Goal: Transaction & Acquisition: Download file/media

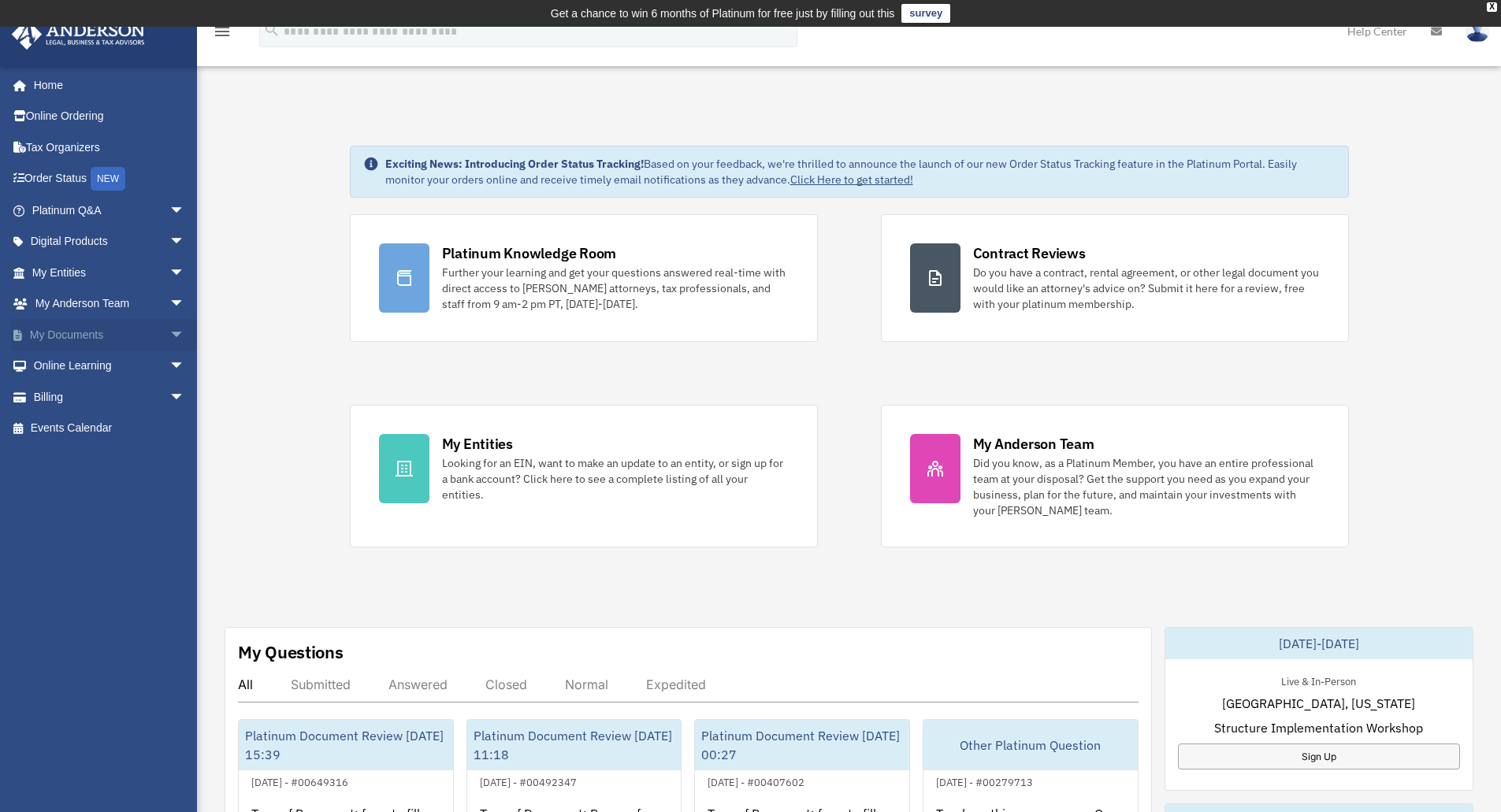
click at [170, 329] on span "arrow_drop_down" at bounding box center [185, 334] width 32 height 32
click at [67, 370] on link "Box" at bounding box center [115, 366] width 187 height 32
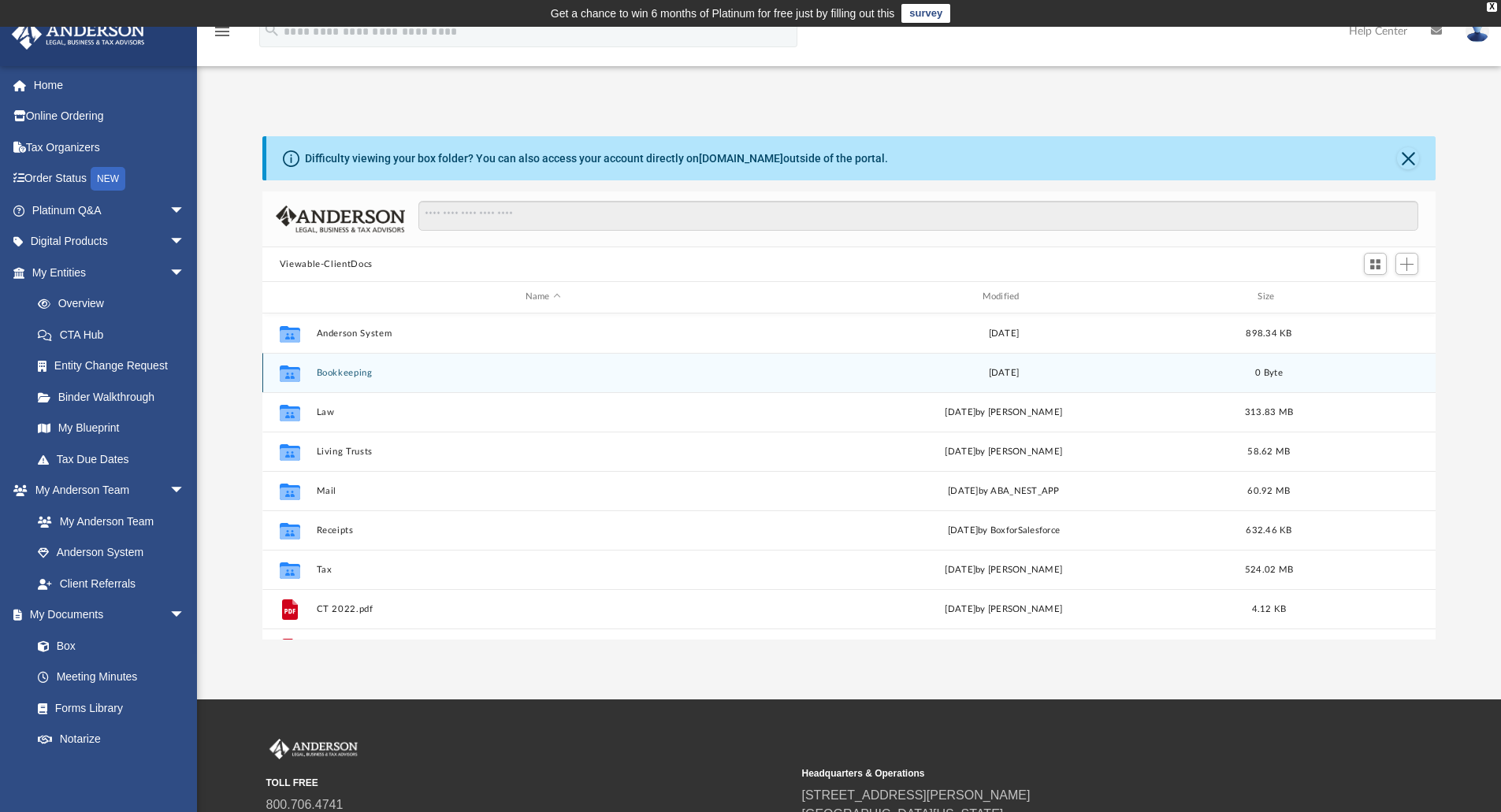
scroll to position [347, 1161]
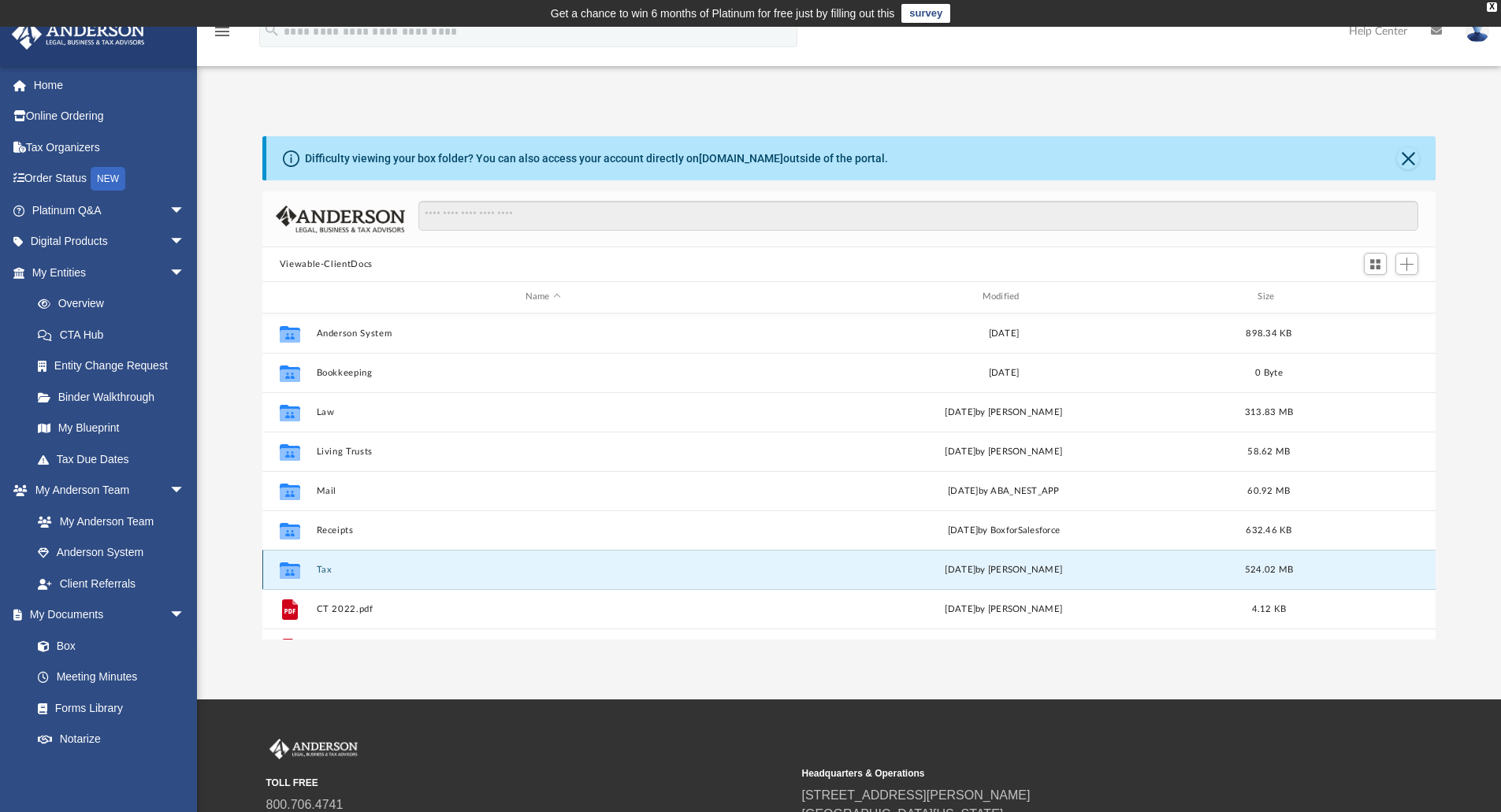
click at [326, 571] on button "Tax" at bounding box center [543, 570] width 454 height 11
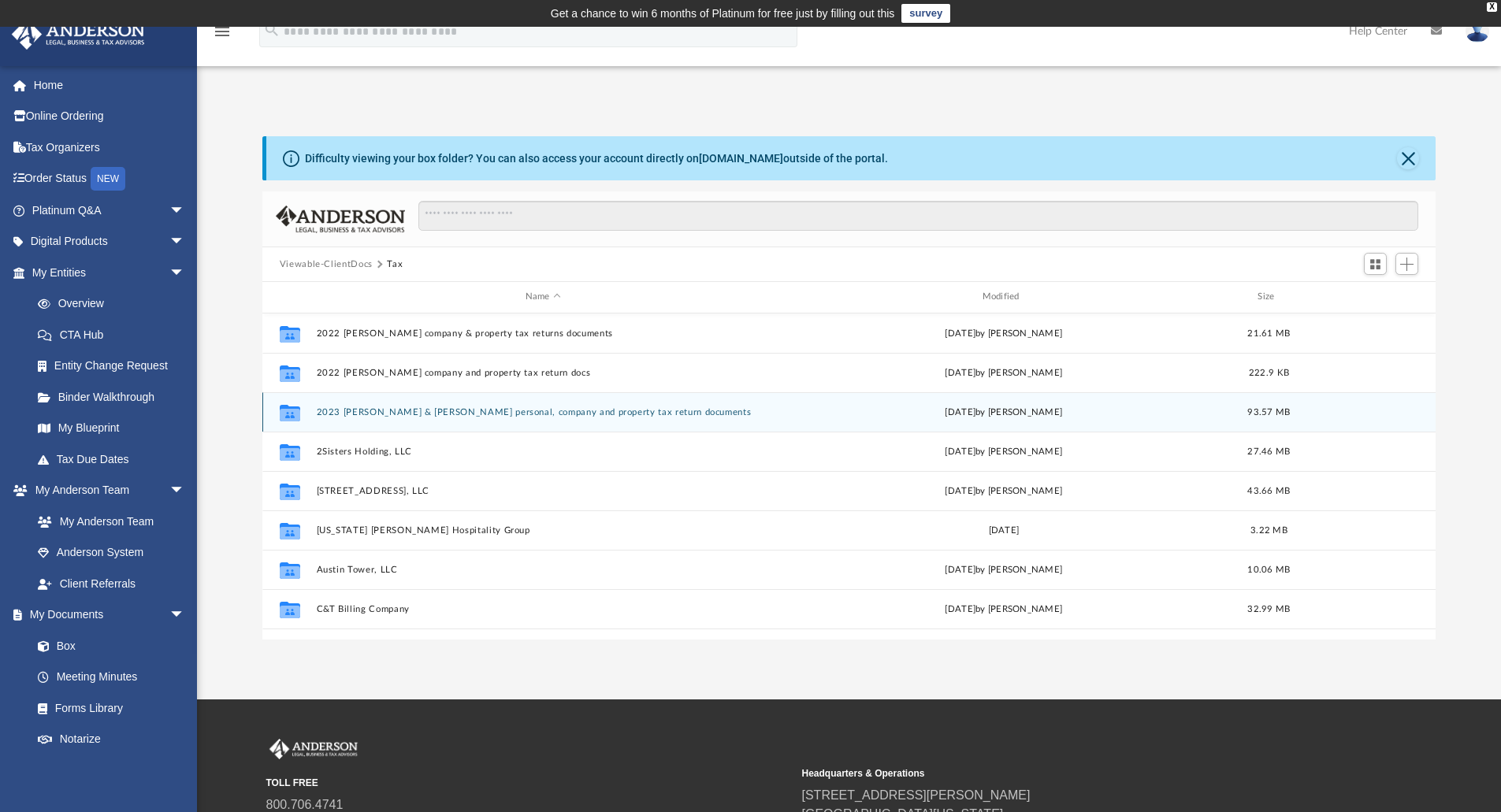
click at [428, 412] on button "2023 Chau & Nhan personal, company and property tax return documents" at bounding box center [543, 413] width 454 height 11
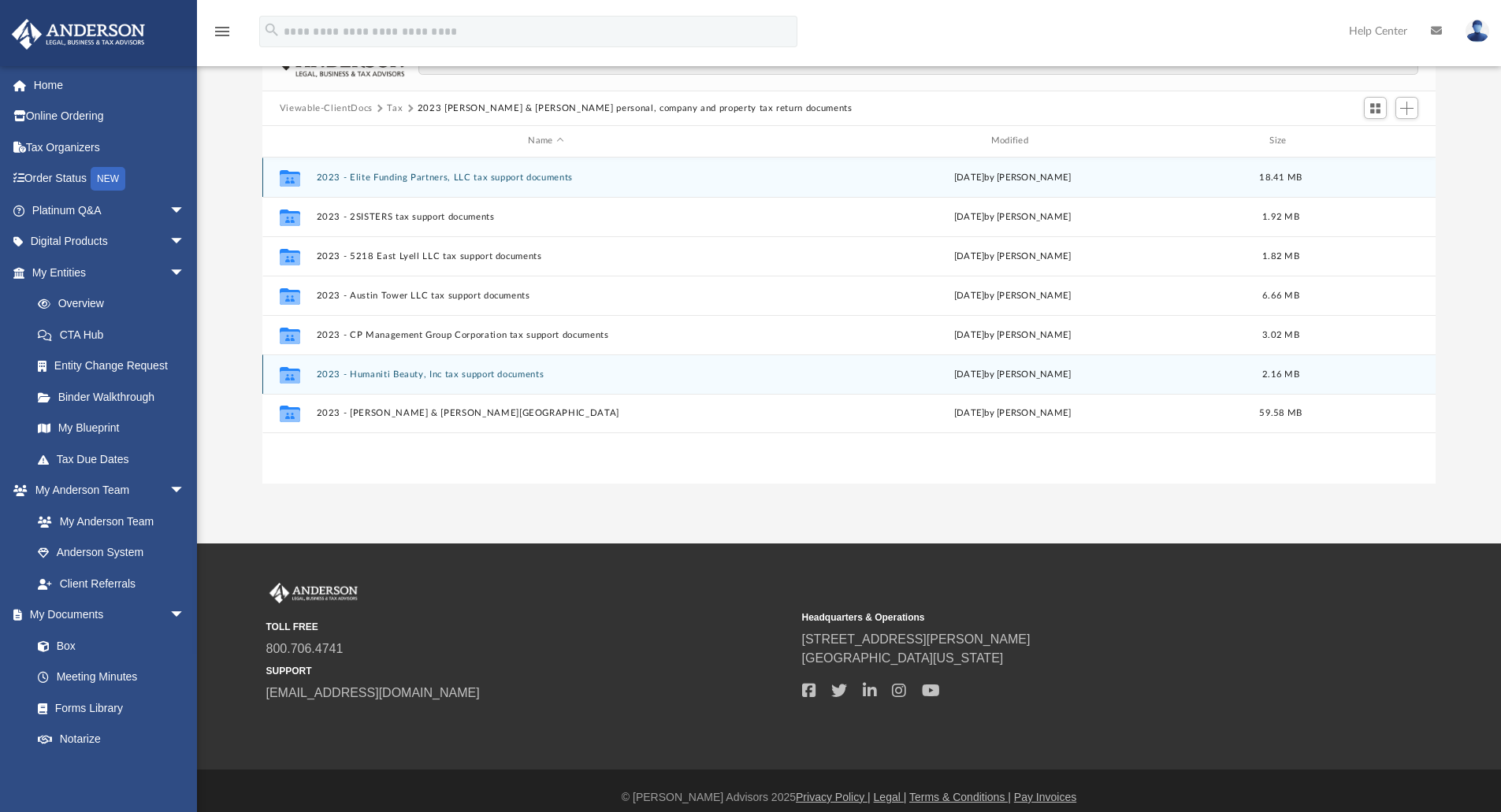
scroll to position [157, 0]
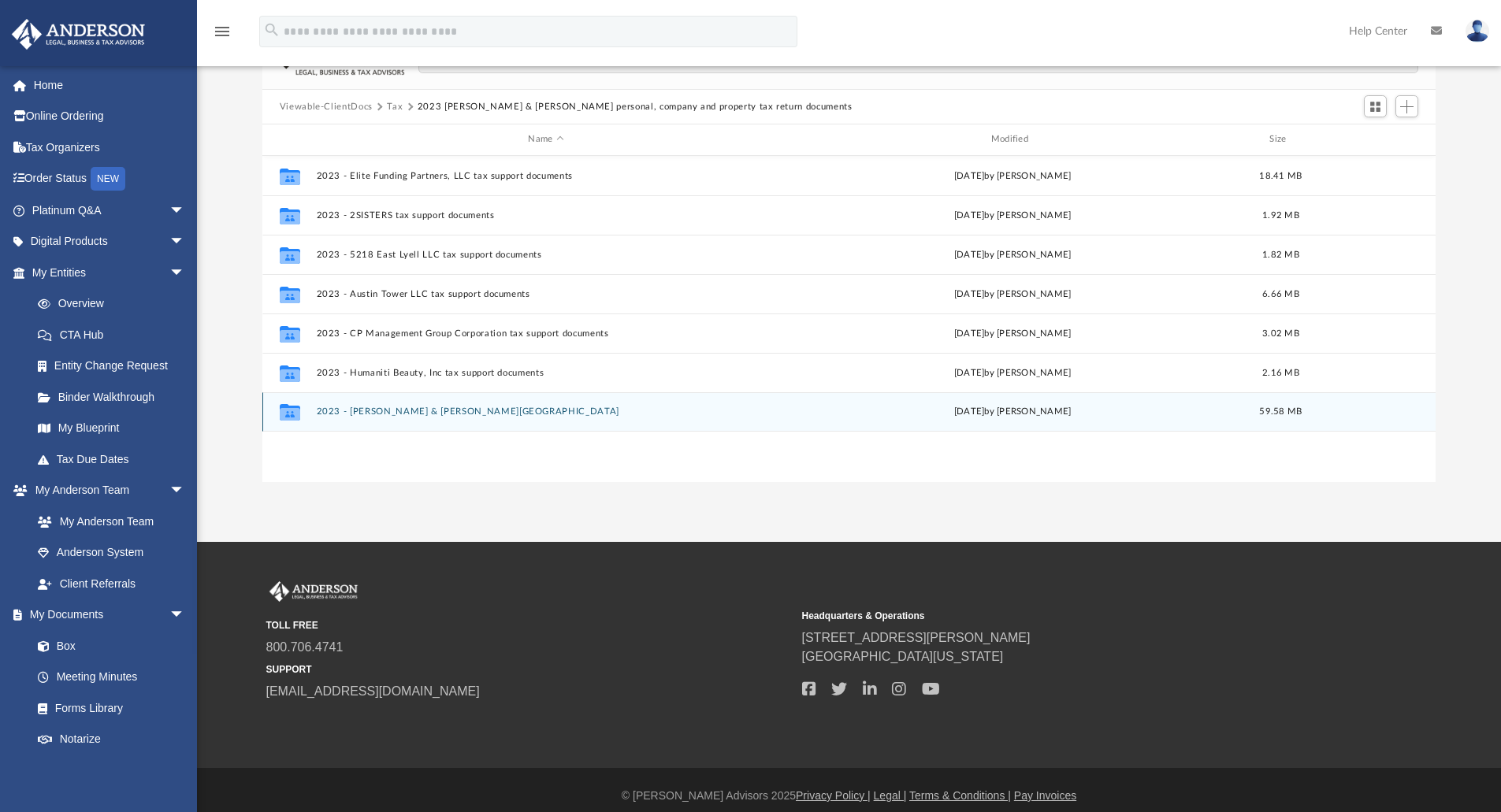
click at [421, 410] on button "2023 - Phan, Chau & Cao, Nhan" at bounding box center [545, 412] width 459 height 11
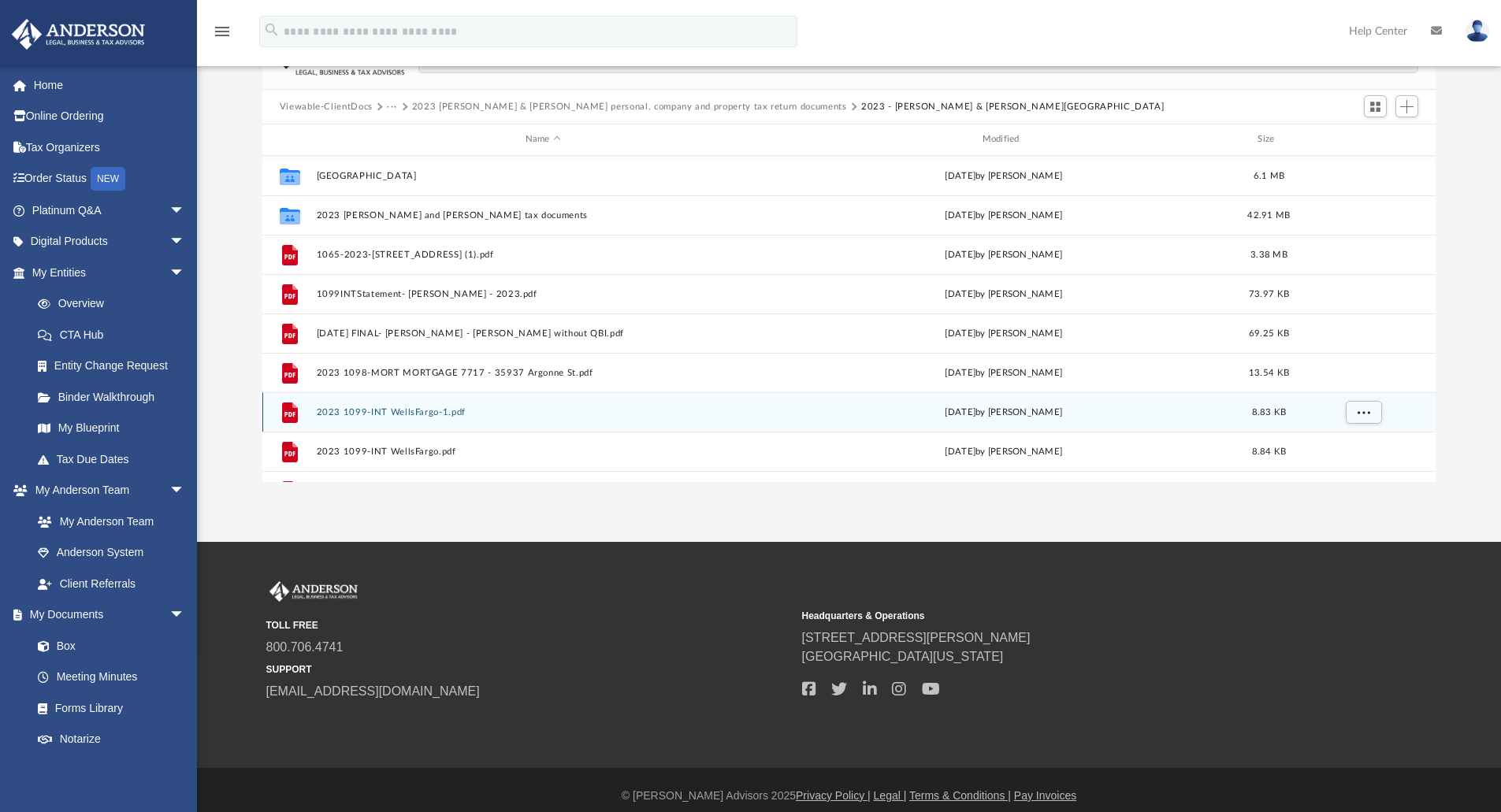
click at [339, 410] on button "2023 1099-INT WellsFargo-1.pdf" at bounding box center [543, 413] width 454 height 11
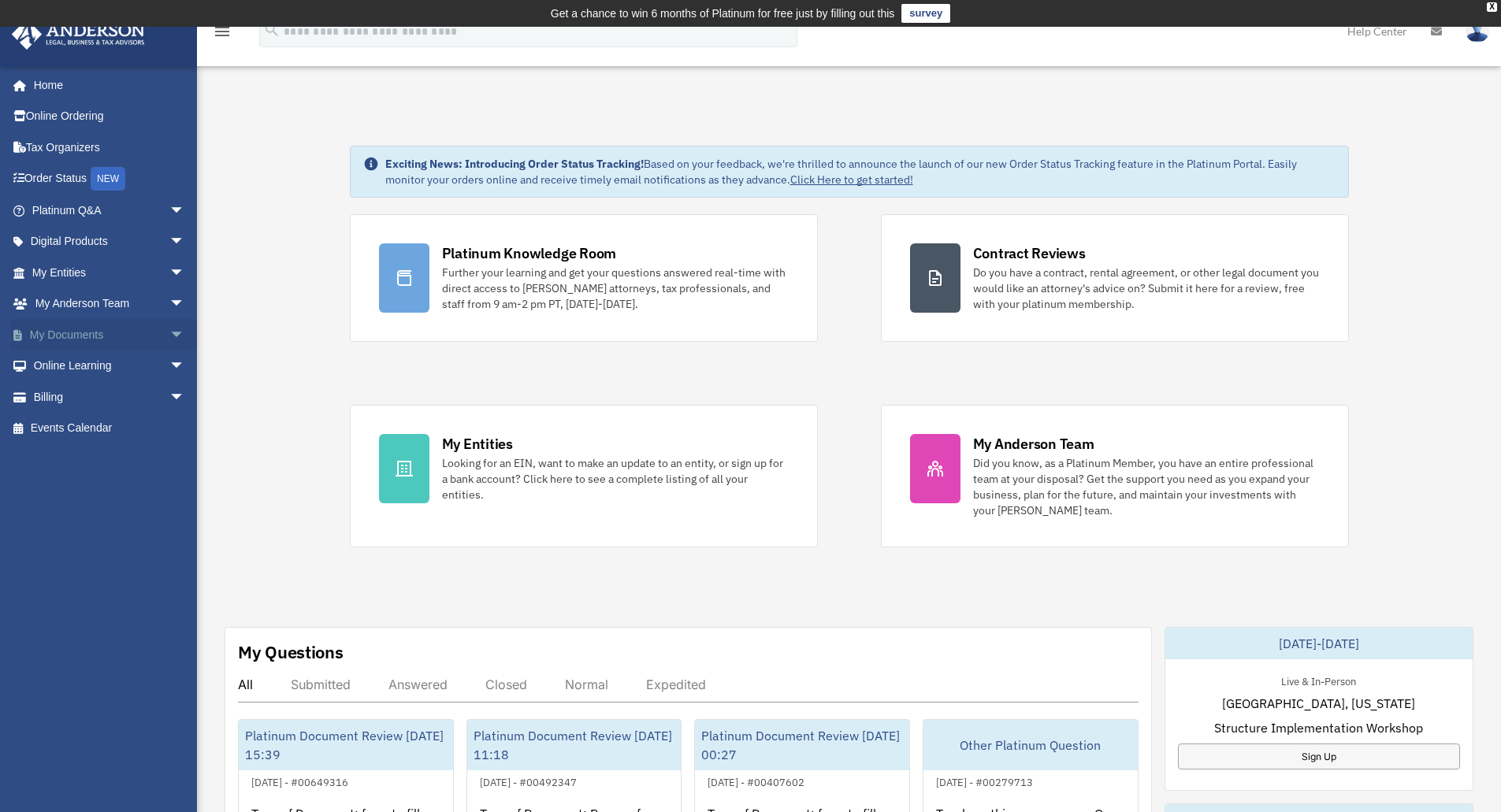
click at [170, 337] on span "arrow_drop_down" at bounding box center [185, 334] width 32 height 32
click at [64, 374] on link "Box" at bounding box center [115, 366] width 187 height 32
click at [64, 367] on link "Box" at bounding box center [115, 366] width 187 height 32
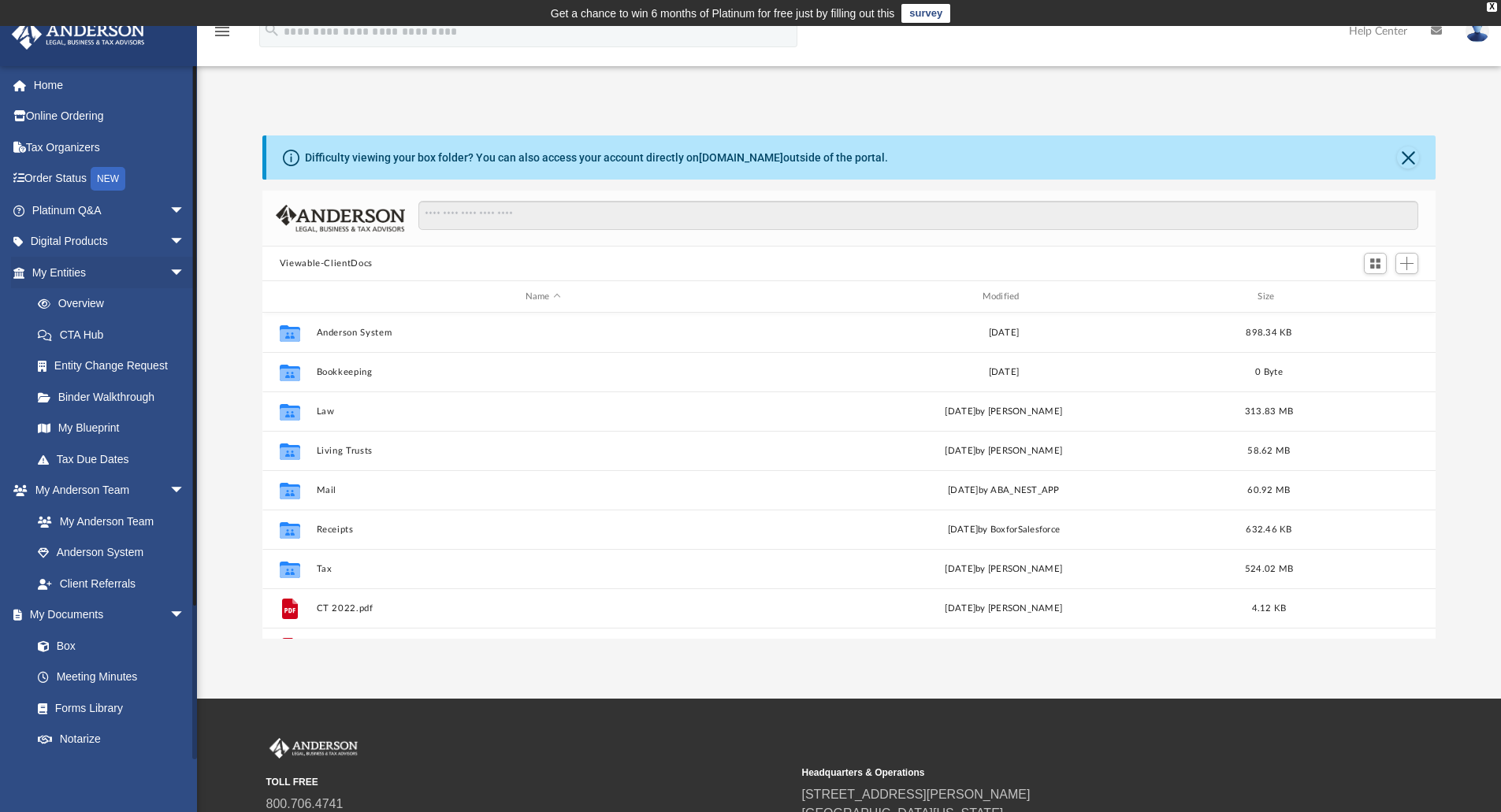
scroll to position [347, 1161]
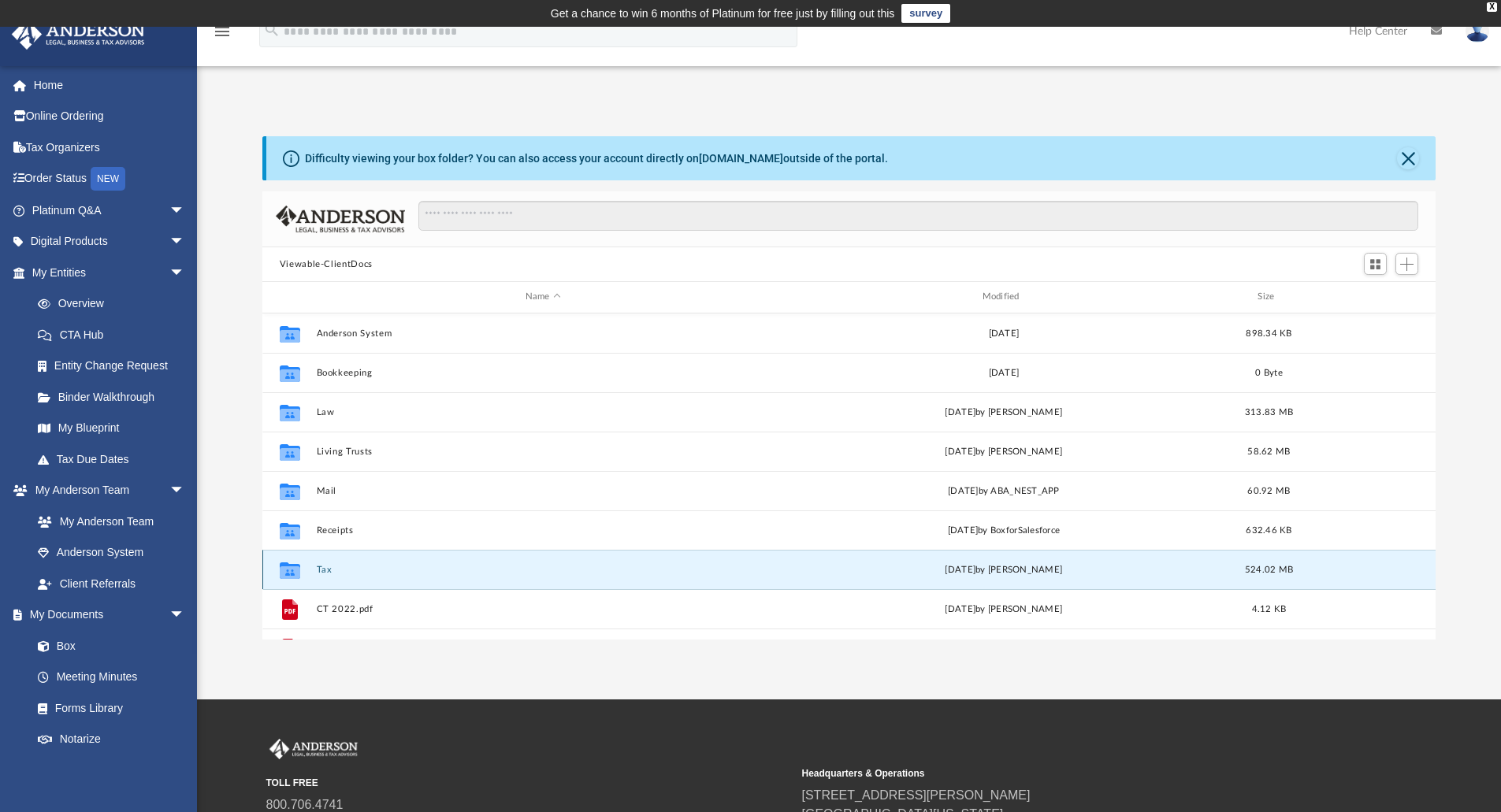
click at [319, 571] on button "Tax" at bounding box center [543, 570] width 454 height 11
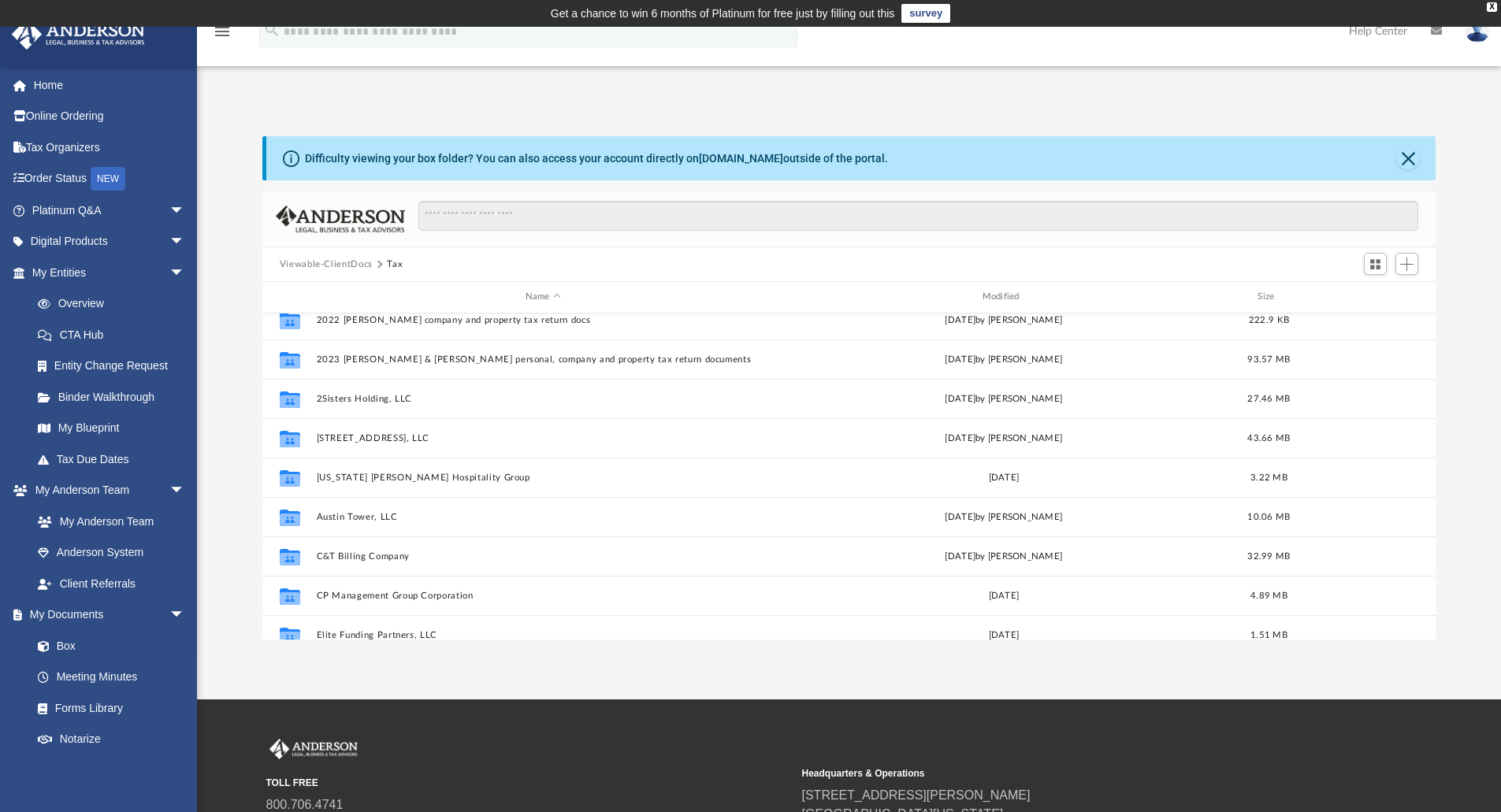
scroll to position [157, 0]
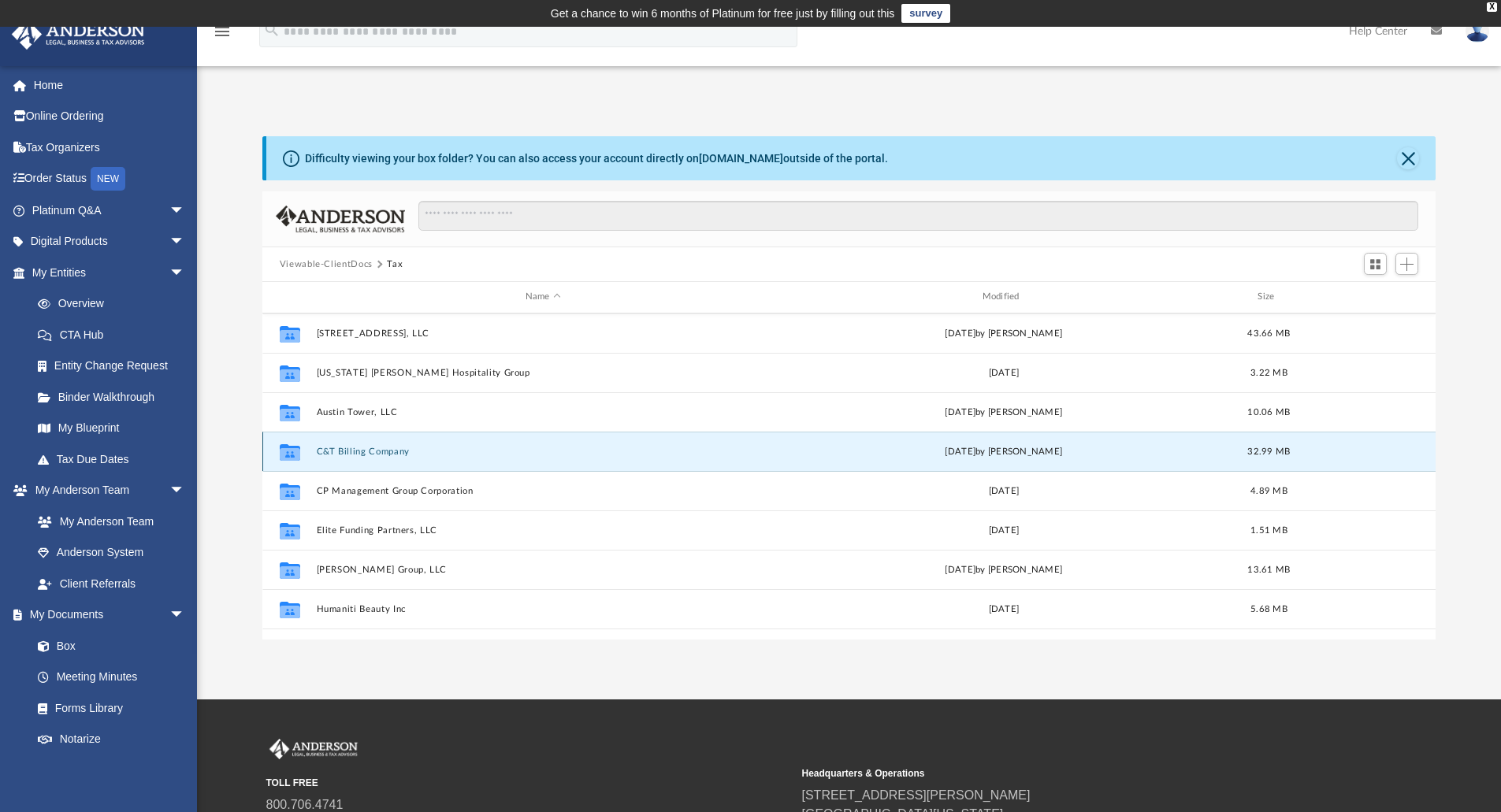
click at [372, 452] on button "C&T Billing Company" at bounding box center [543, 452] width 454 height 11
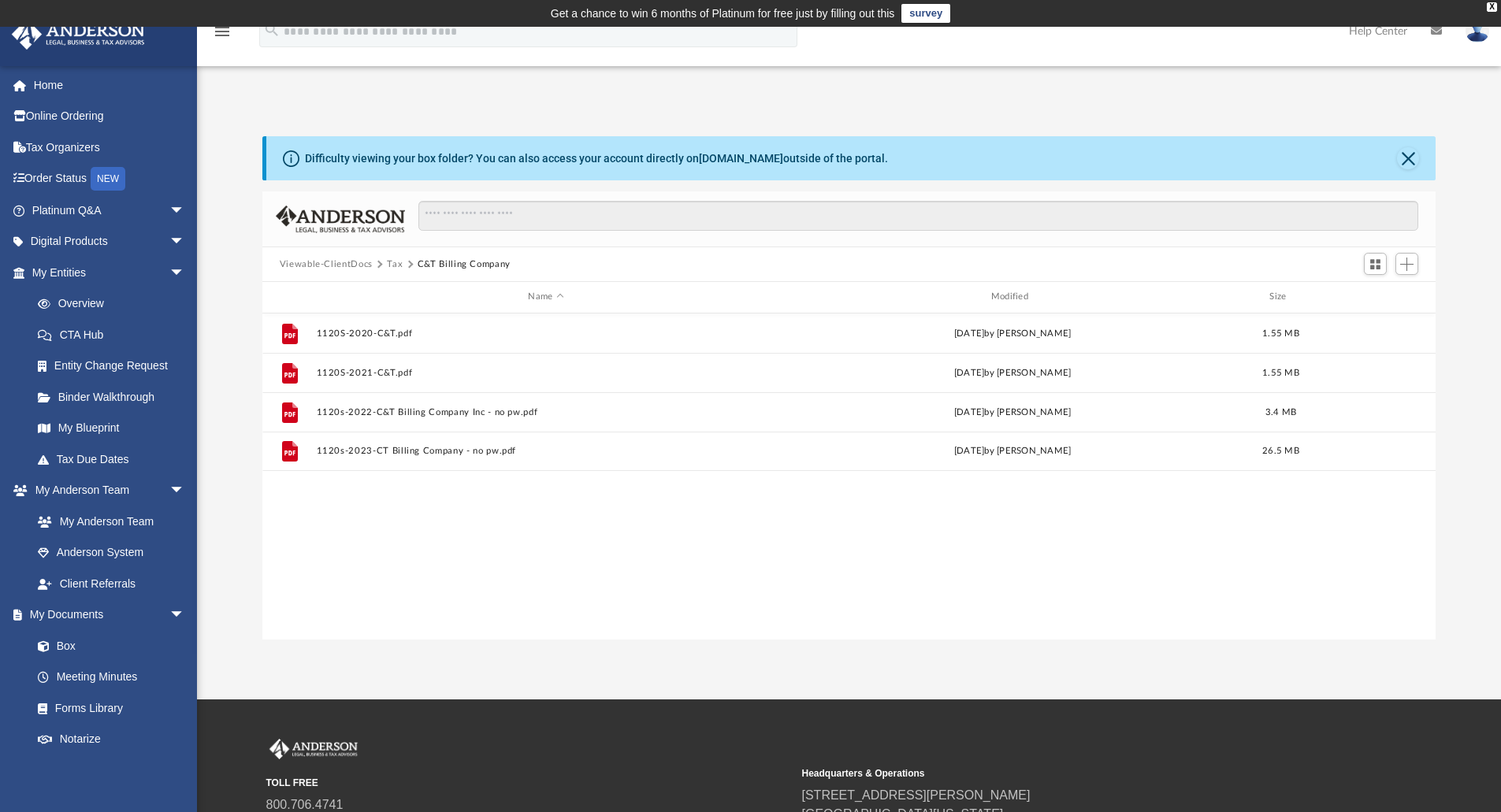
scroll to position [0, 0]
click at [392, 262] on button "Tax" at bounding box center [394, 264] width 16 height 14
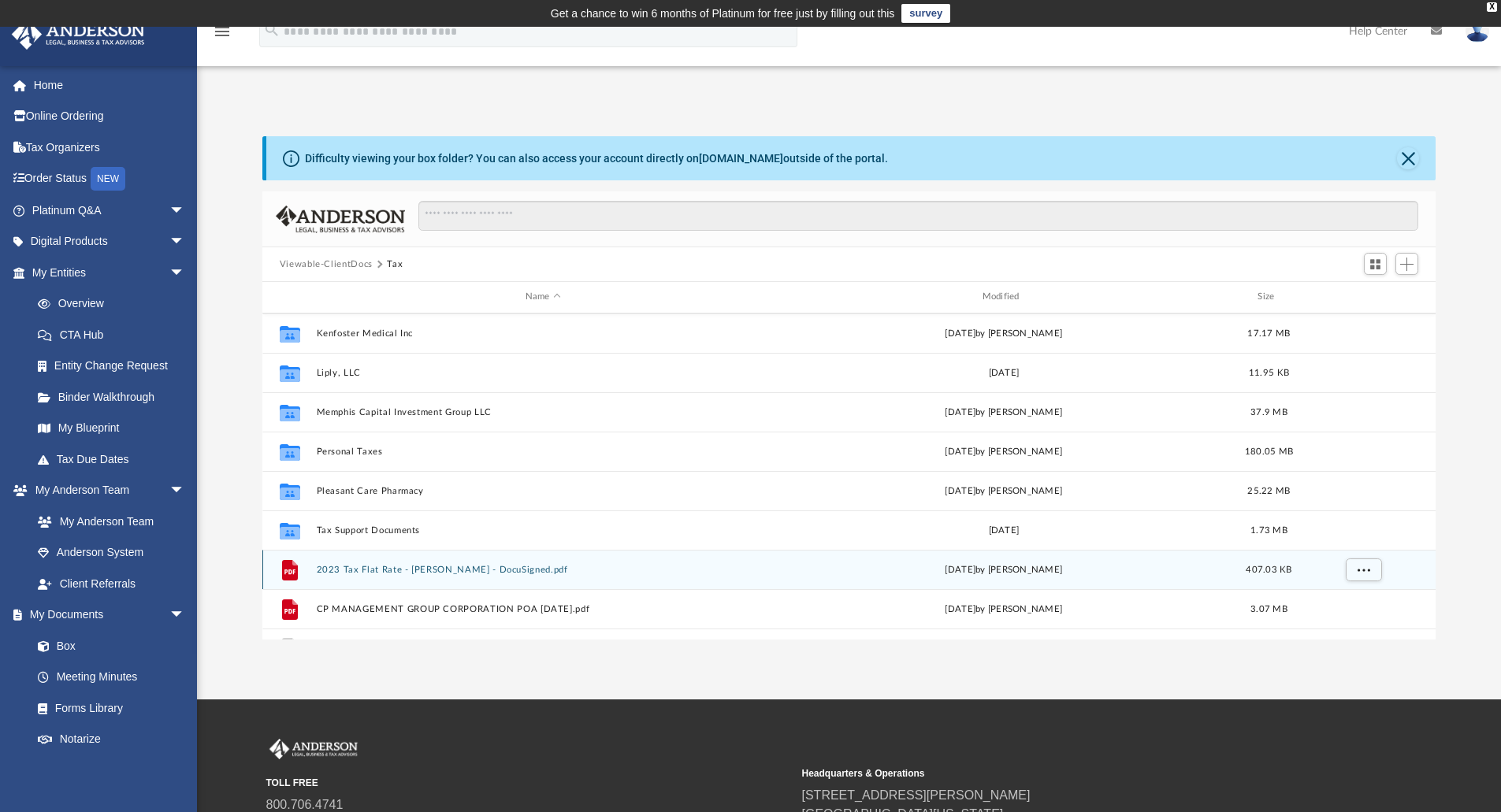
scroll to position [501, 0]
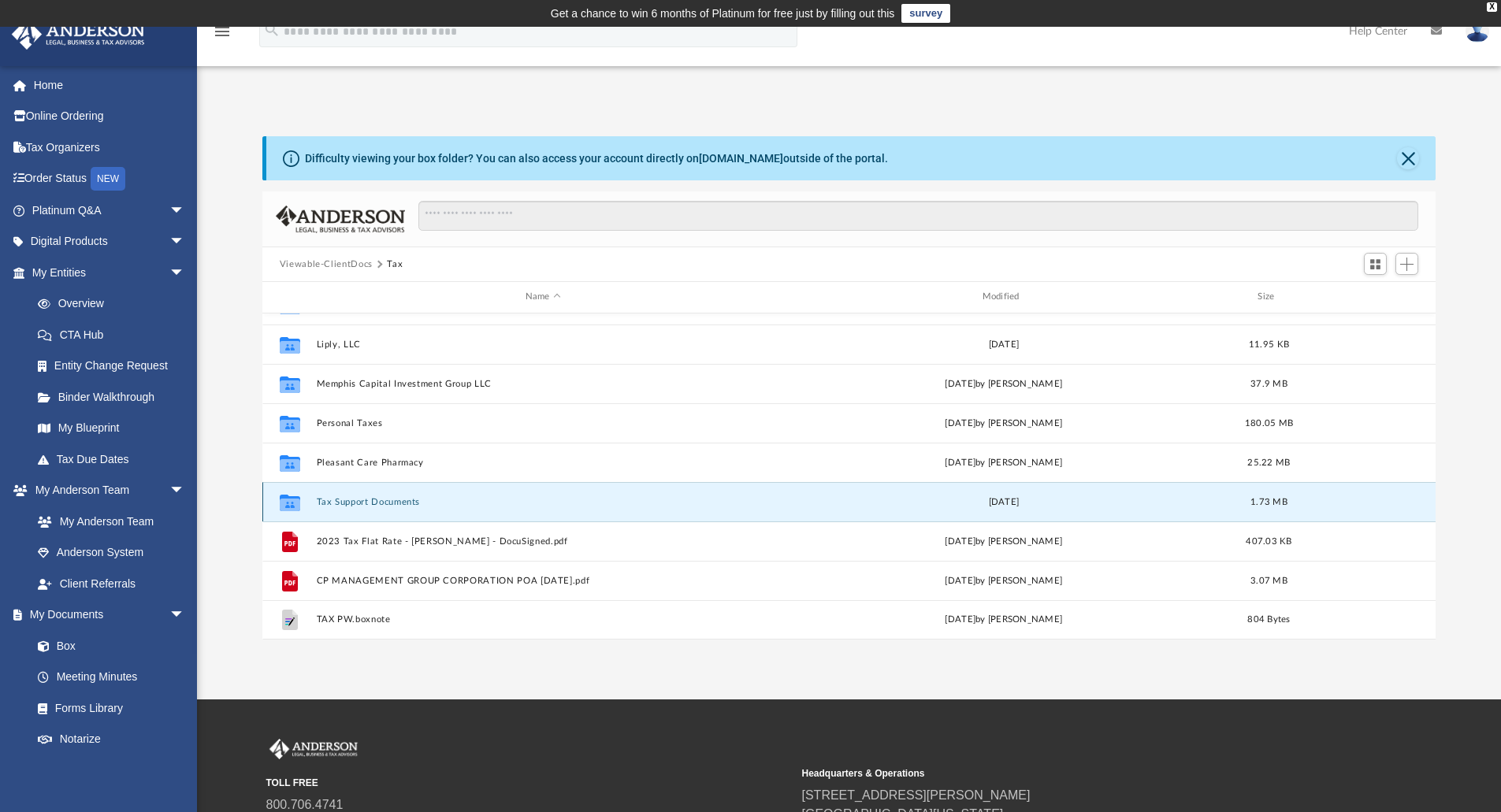
click at [358, 501] on button "Tax Support Documents" at bounding box center [543, 502] width 454 height 11
click at [328, 505] on button "Tax Support Documents" at bounding box center [543, 502] width 454 height 11
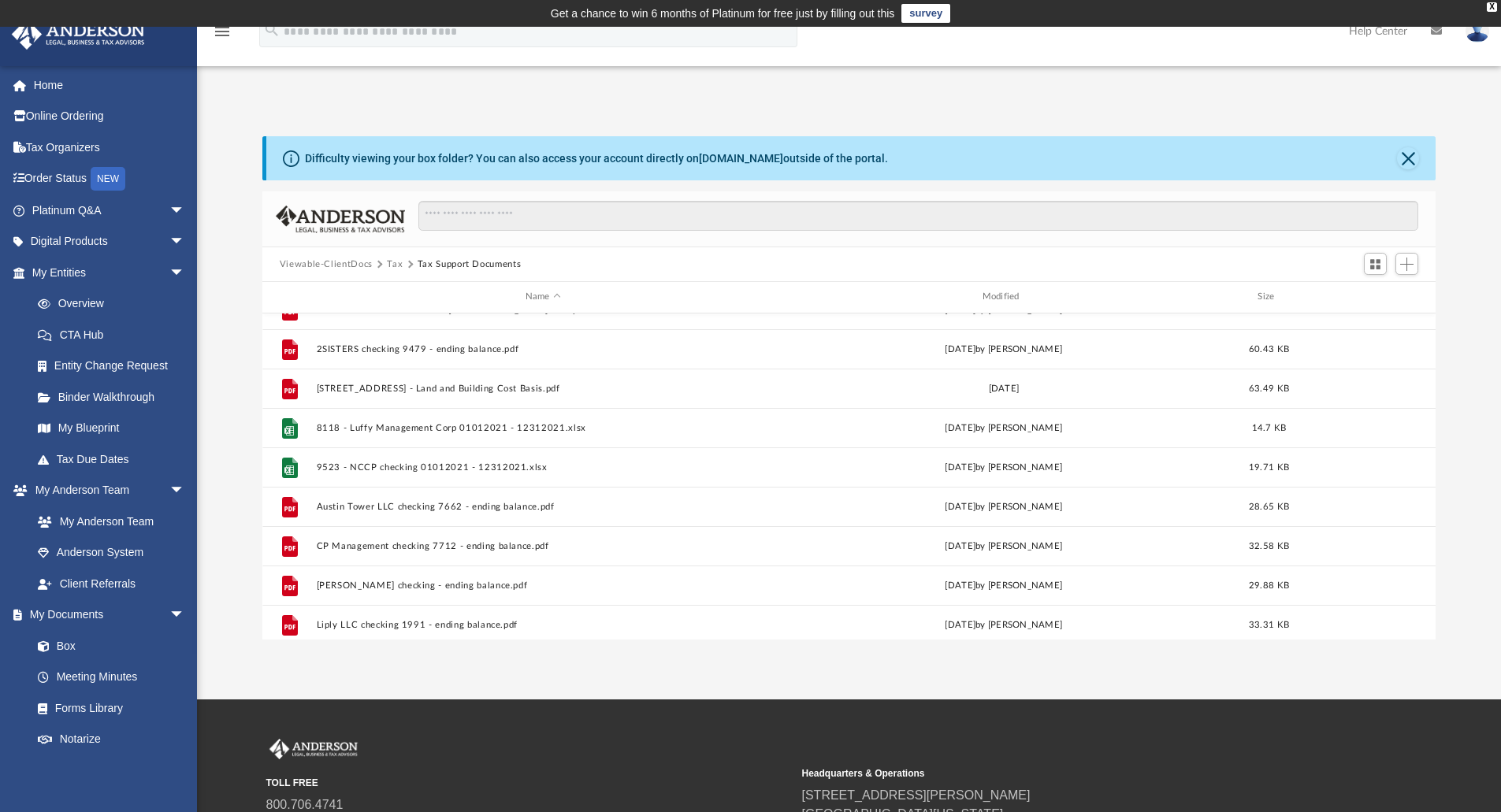
scroll to position [0, 0]
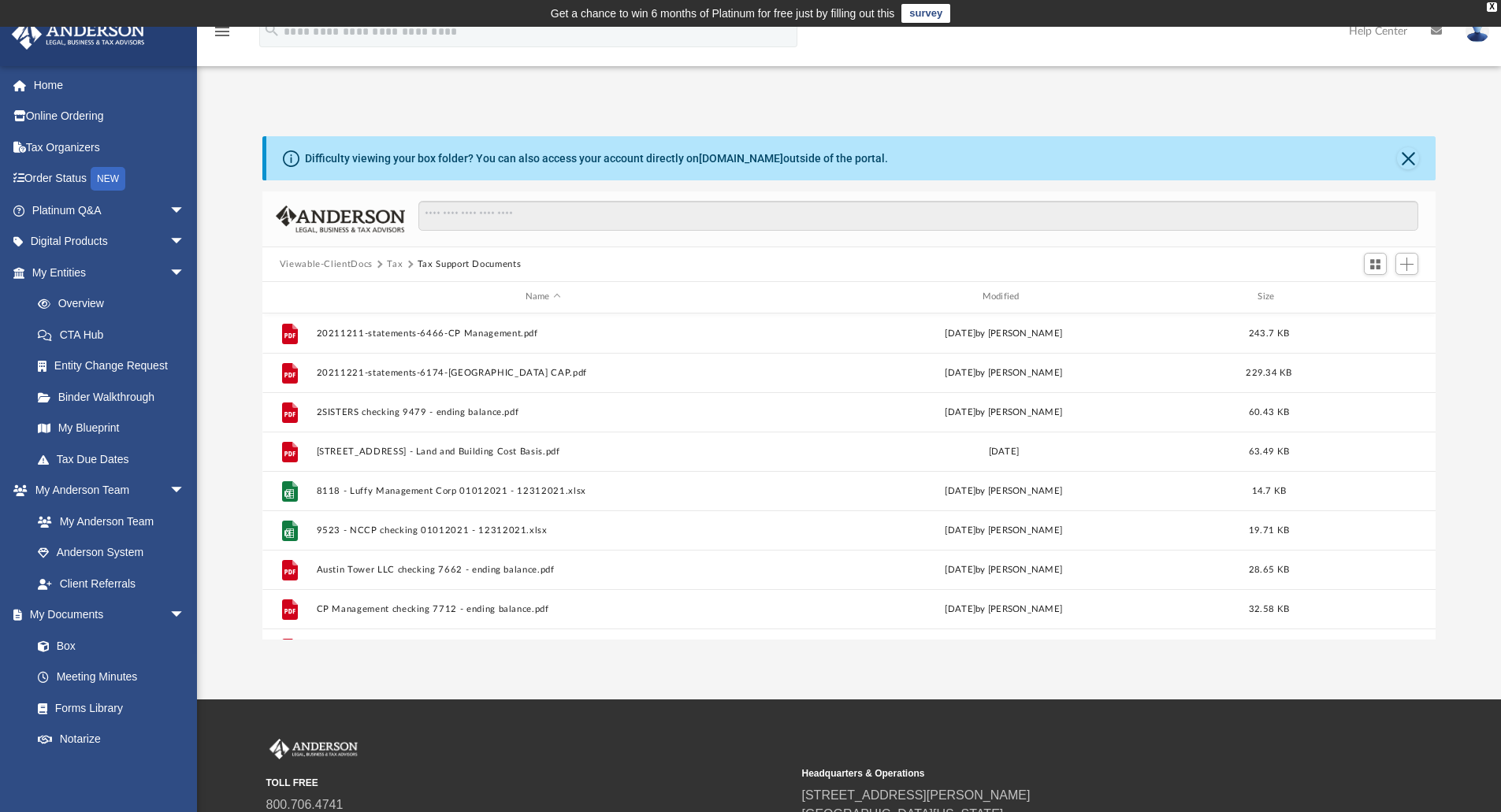
click at [393, 264] on button "Tax" at bounding box center [394, 264] width 16 height 14
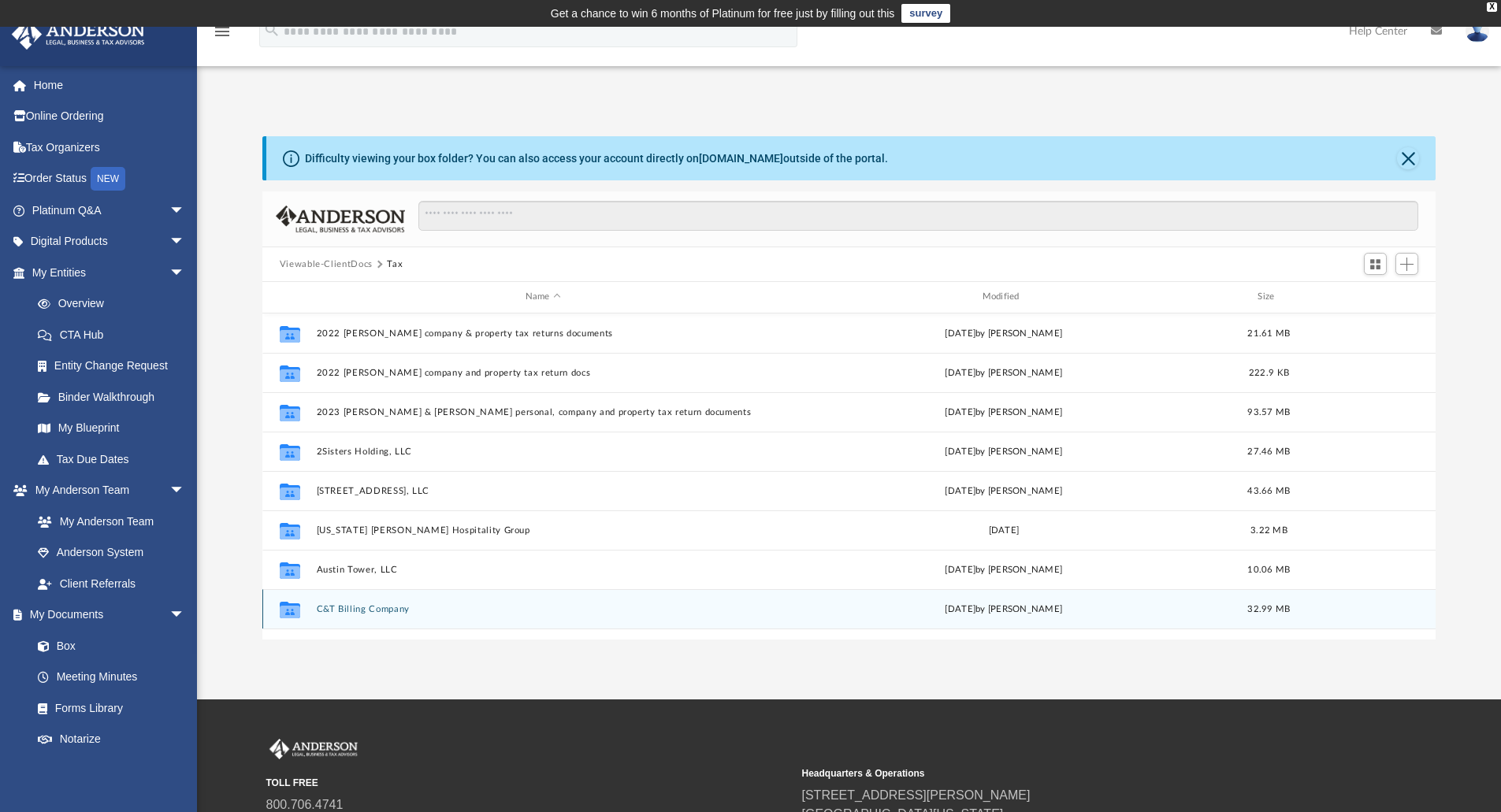
click at [364, 601] on div "Collaborated Folder C&T Billing Company Mon May 27 2024 by Chau Phan 32.99 MB" at bounding box center [849, 608] width 1174 height 40
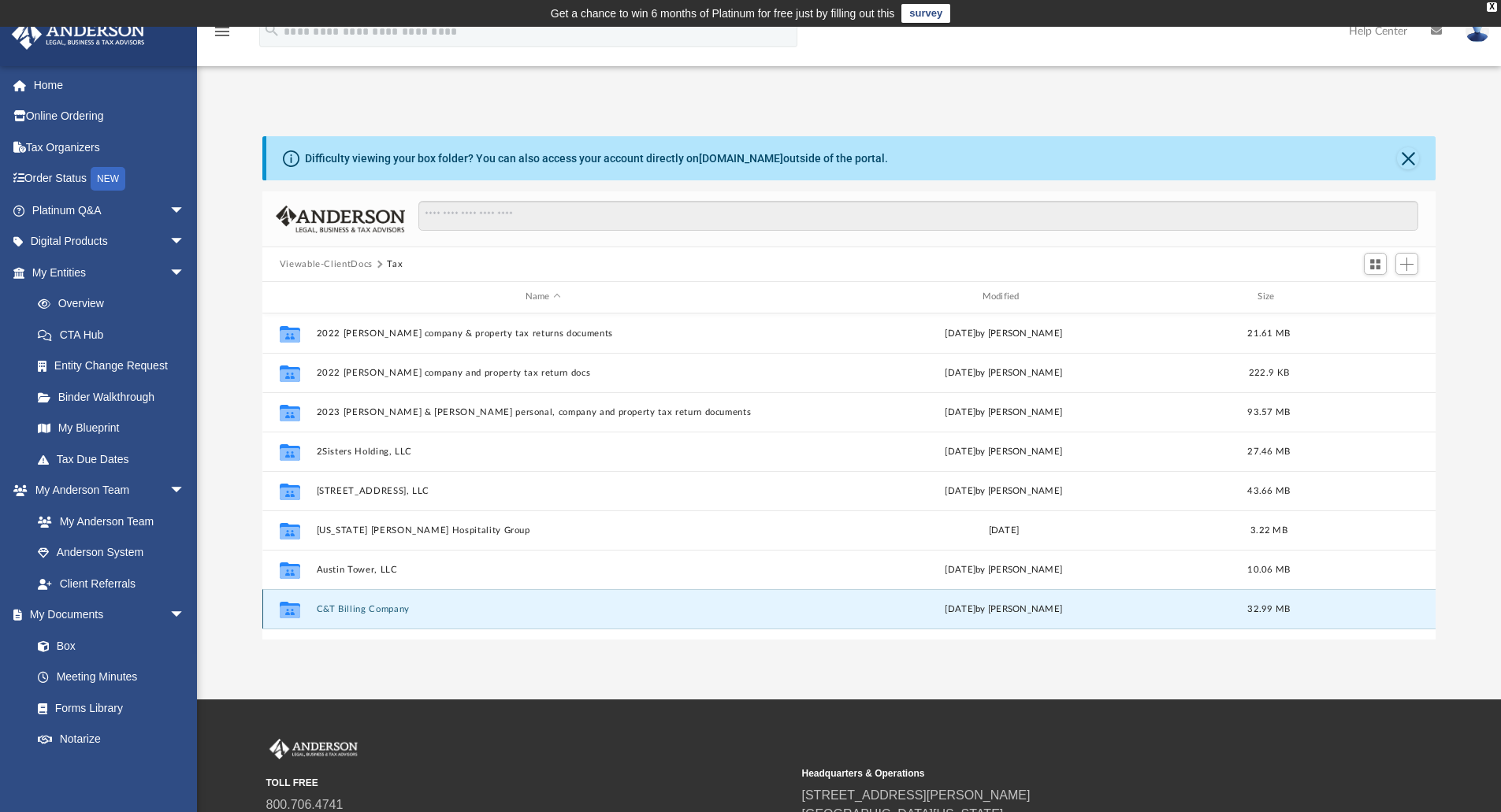
click at [379, 606] on button "C&T Billing Company" at bounding box center [543, 609] width 454 height 11
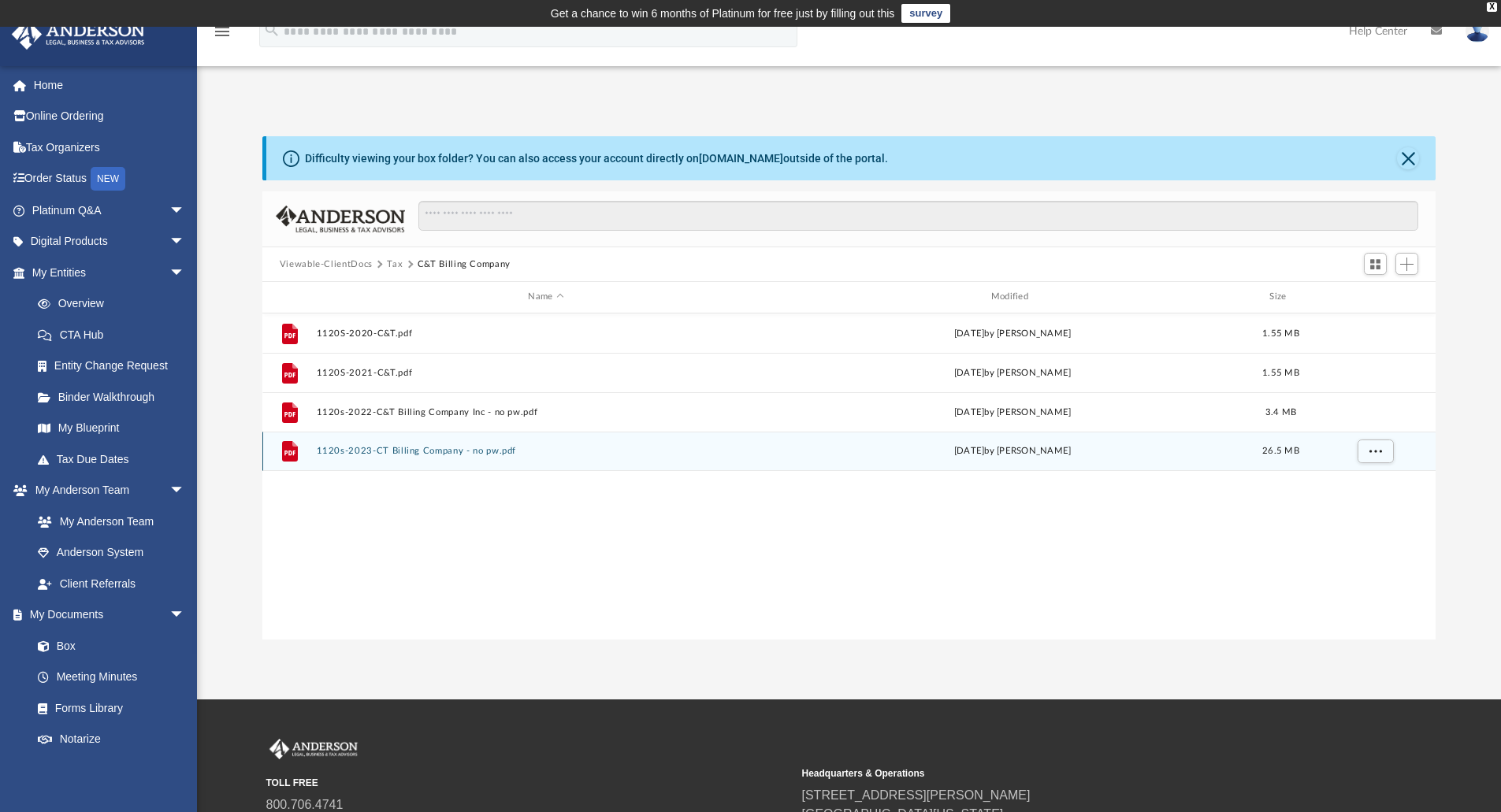
click at [421, 455] on button "1120s-2023-CT Billing Company - no pw.pdf" at bounding box center [545, 451] width 459 height 11
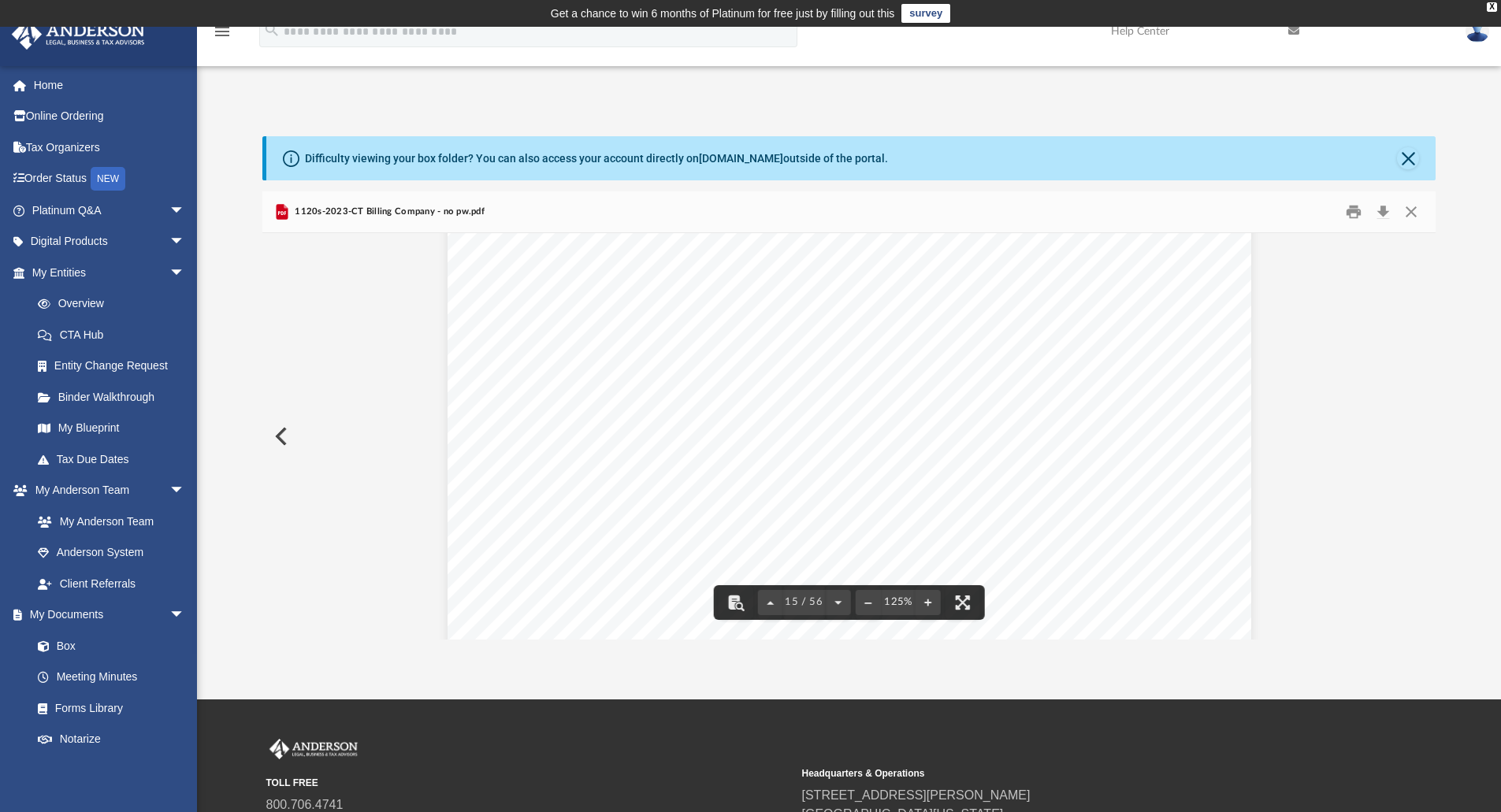
scroll to position [15609, 0]
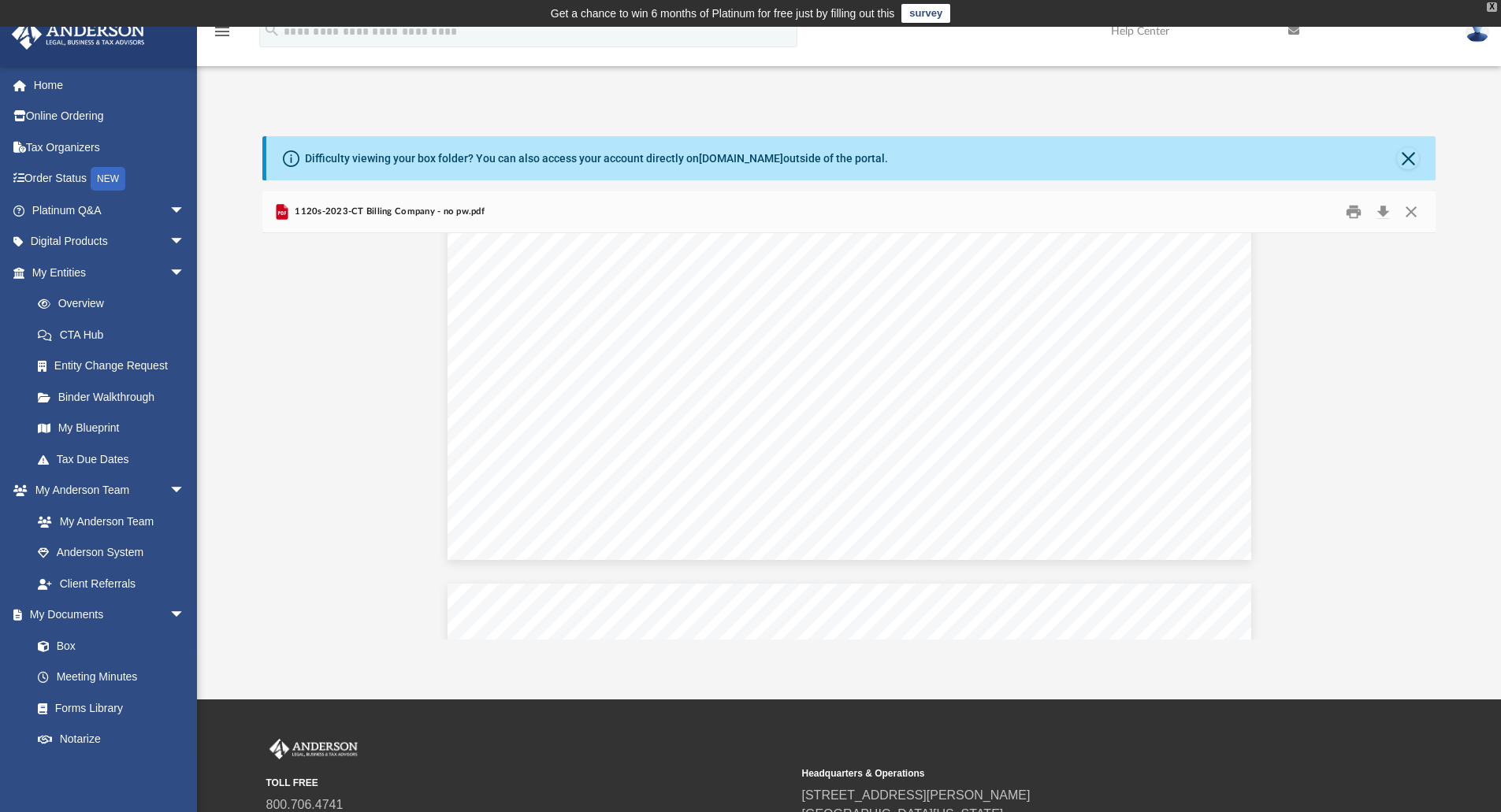
click at [1490, 7] on div "X" at bounding box center [1492, 7] width 11 height 10
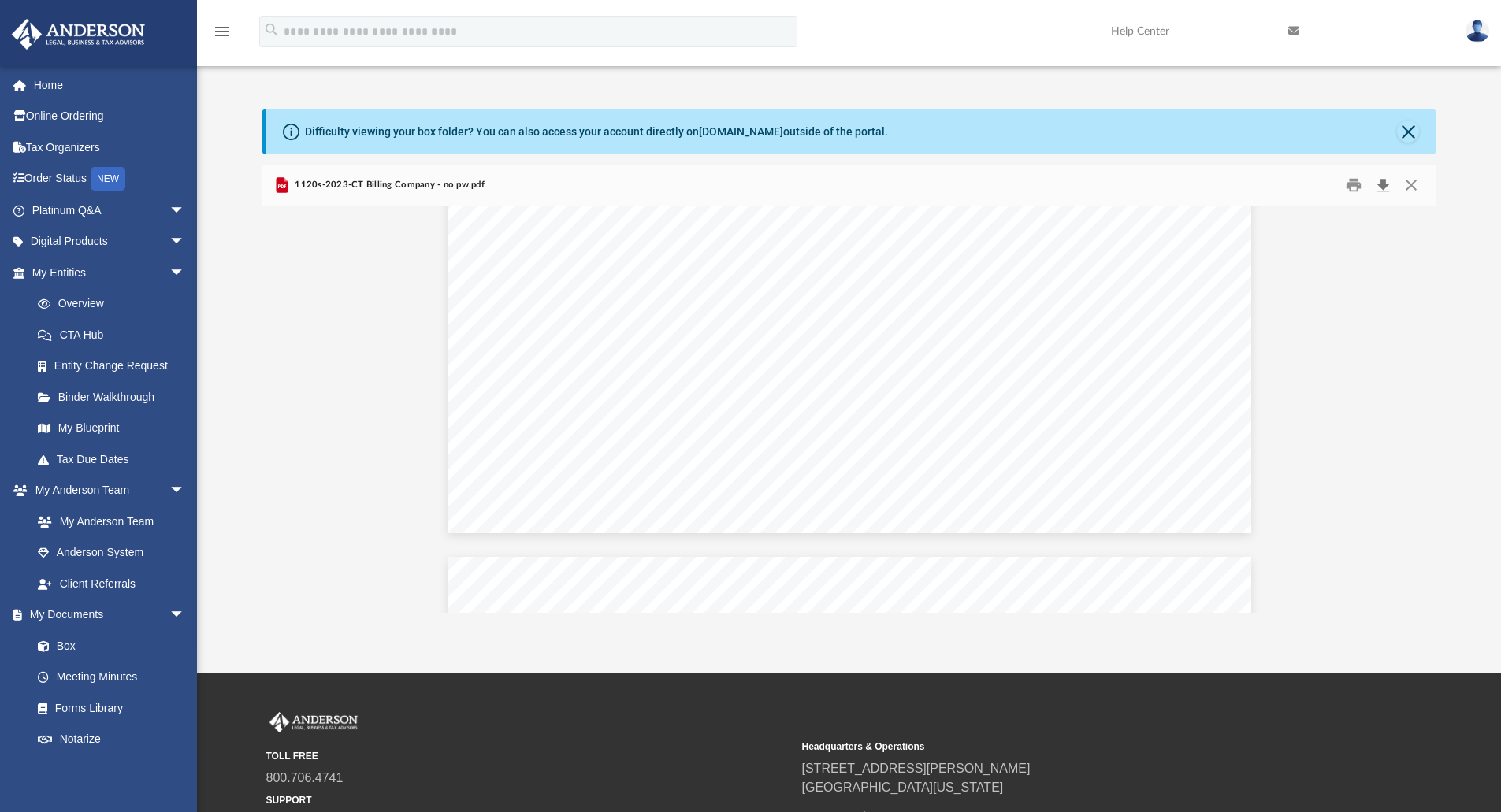
click at [1382, 186] on button "Download" at bounding box center [1382, 185] width 28 height 25
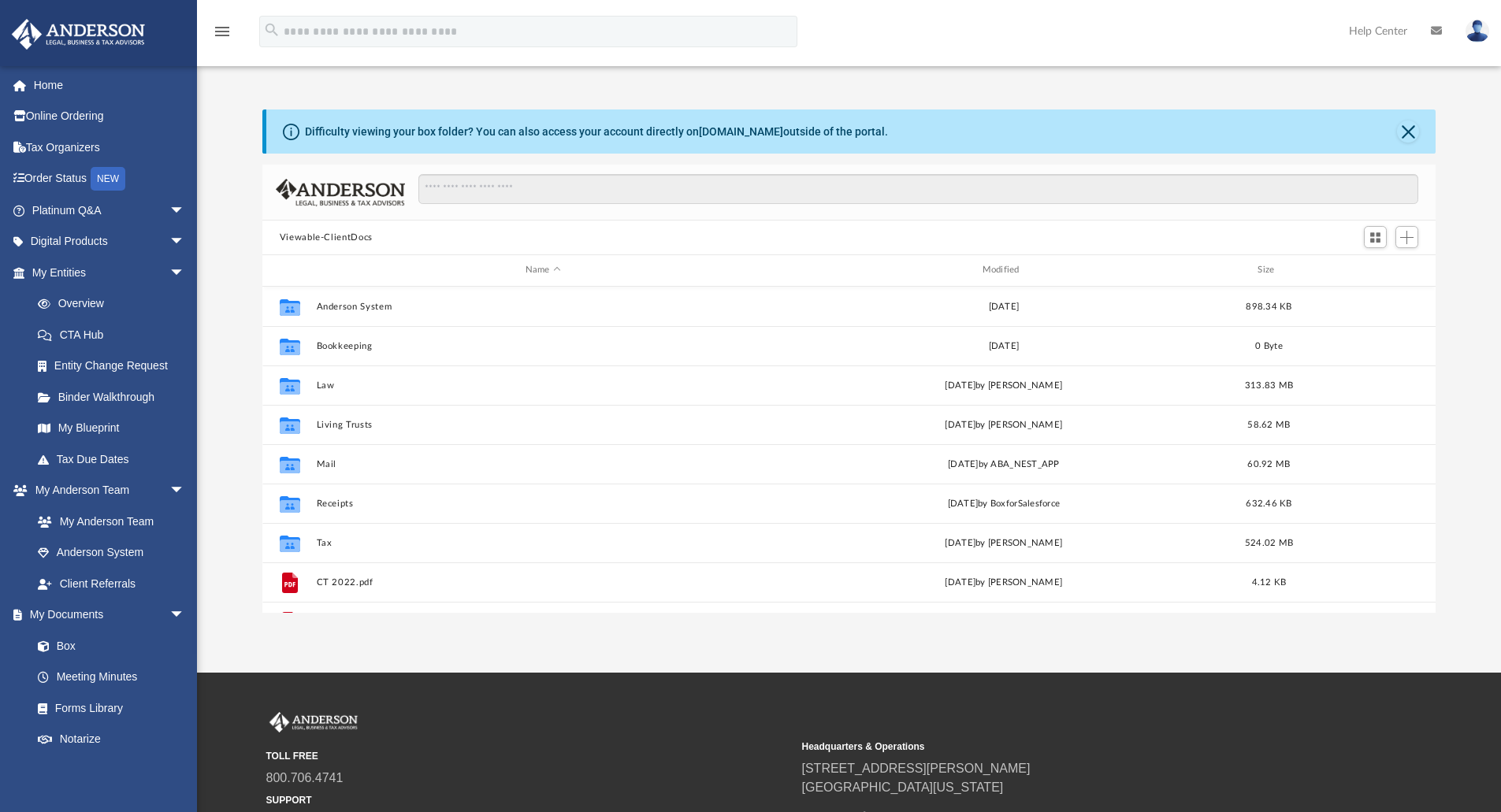
scroll to position [68, 0]
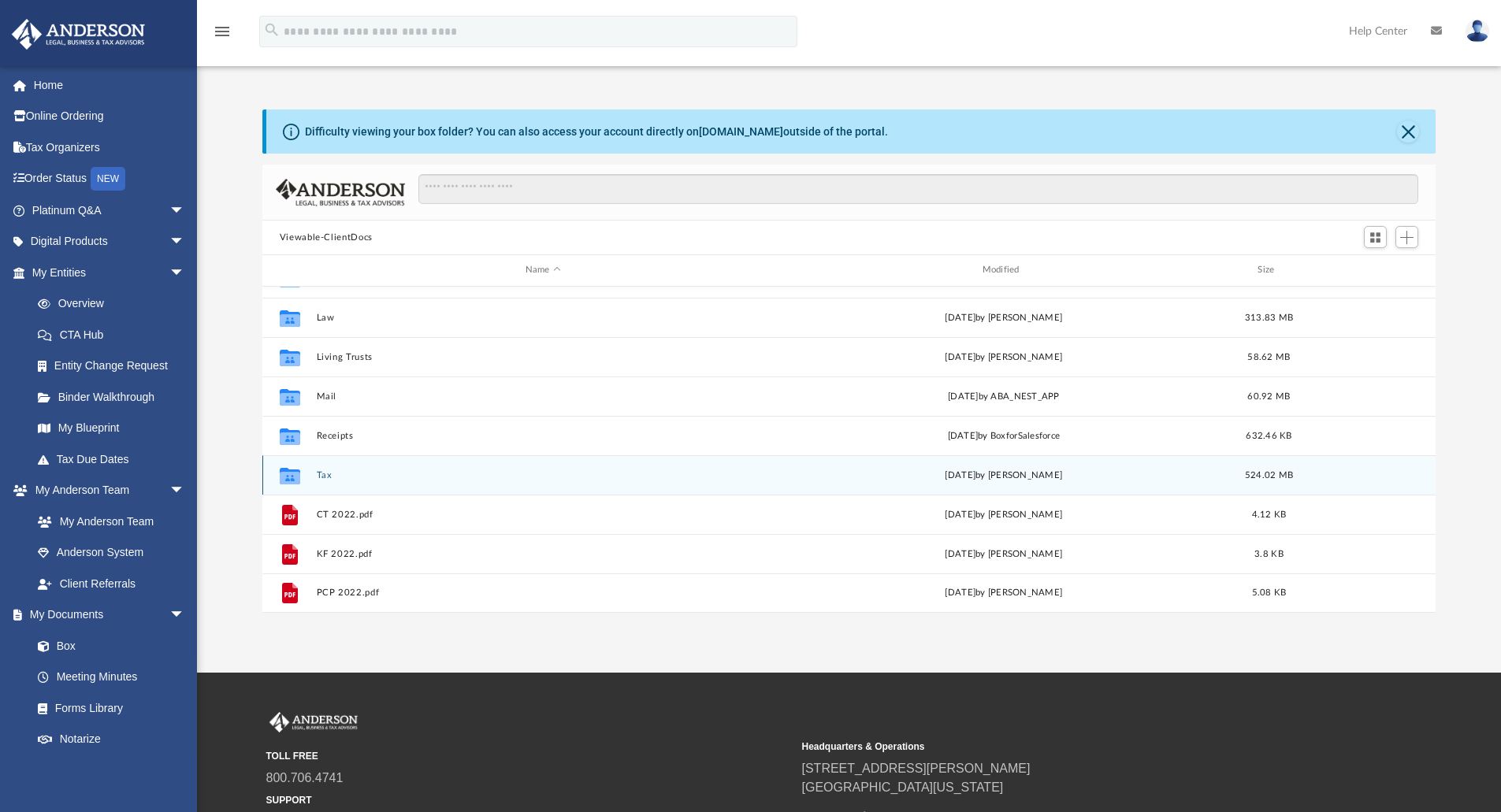
click at [326, 478] on button "Tax" at bounding box center [543, 476] width 454 height 11
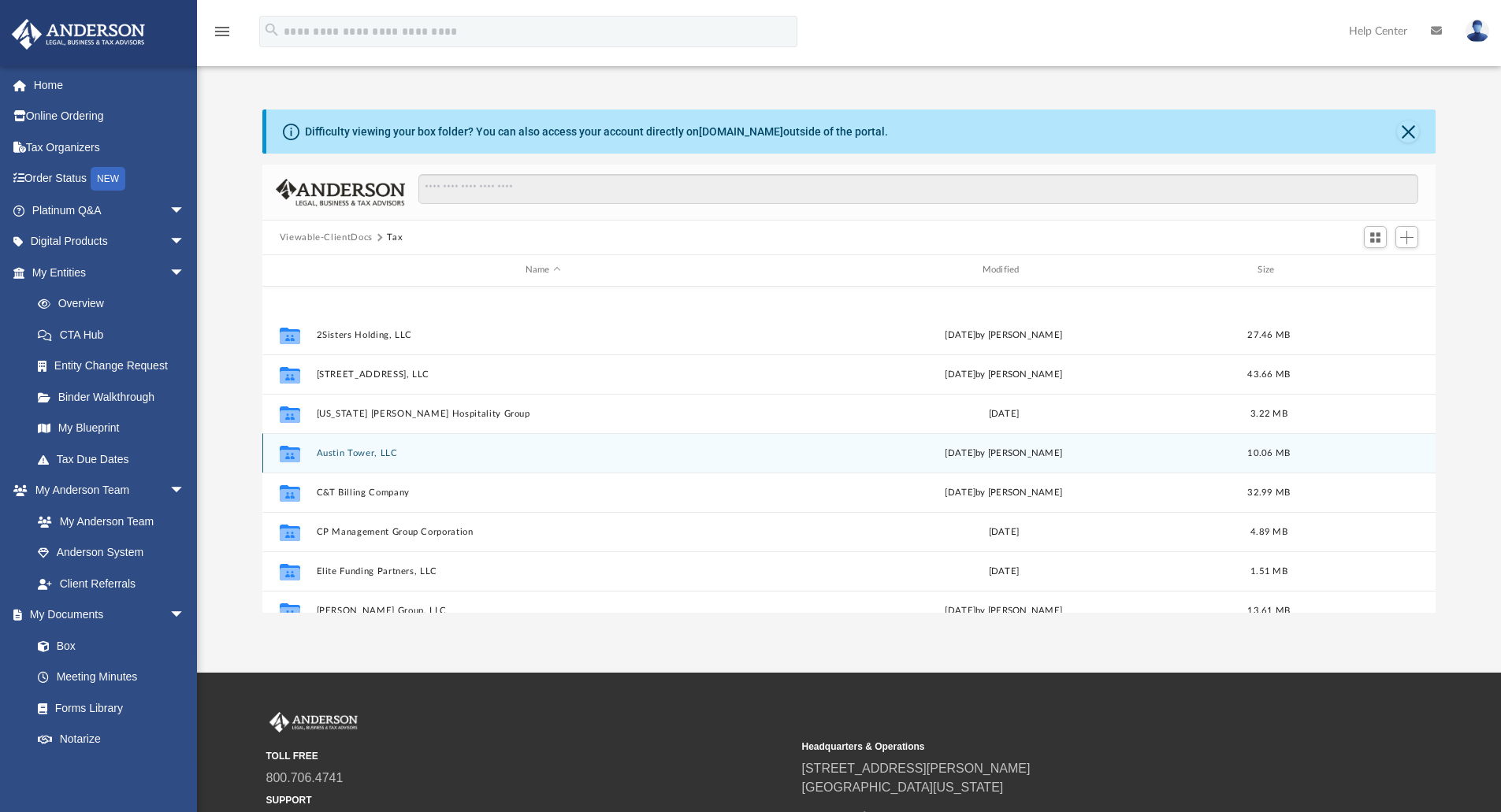
scroll to position [157, 0]
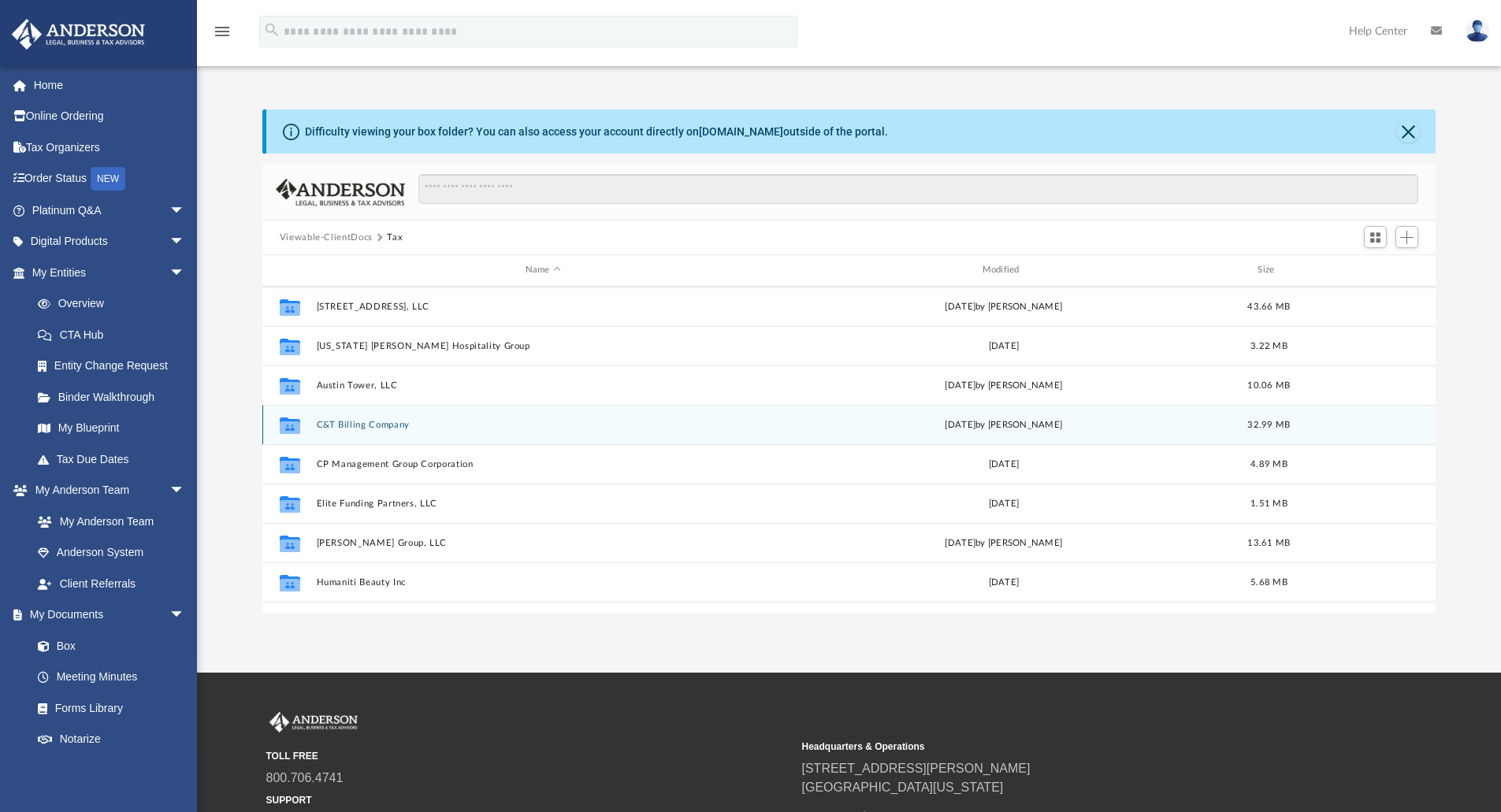
click at [383, 430] on button "C&T Billing Company" at bounding box center [543, 425] width 454 height 11
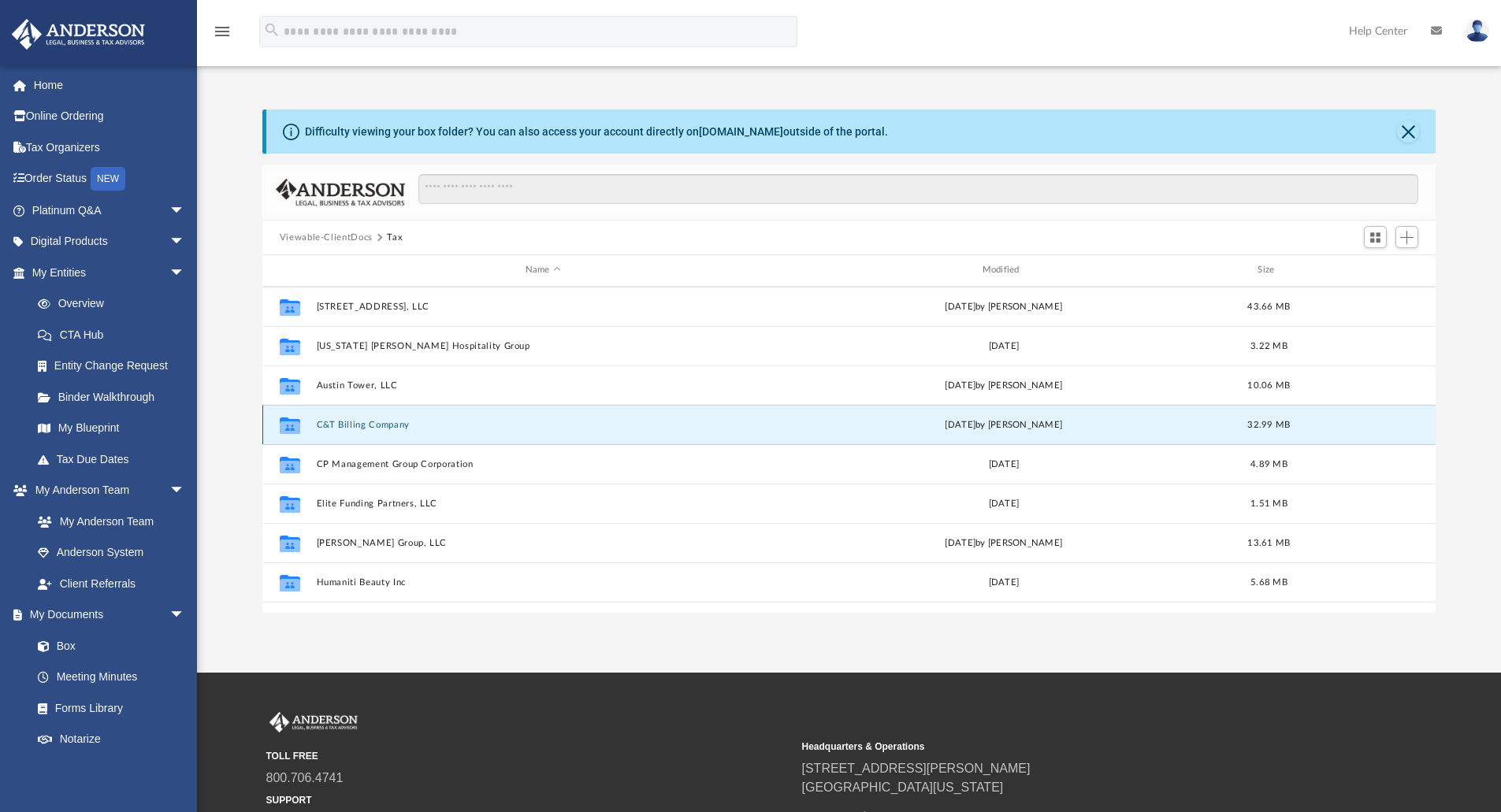
click at [383, 430] on button "C&T Billing Company" at bounding box center [543, 425] width 454 height 11
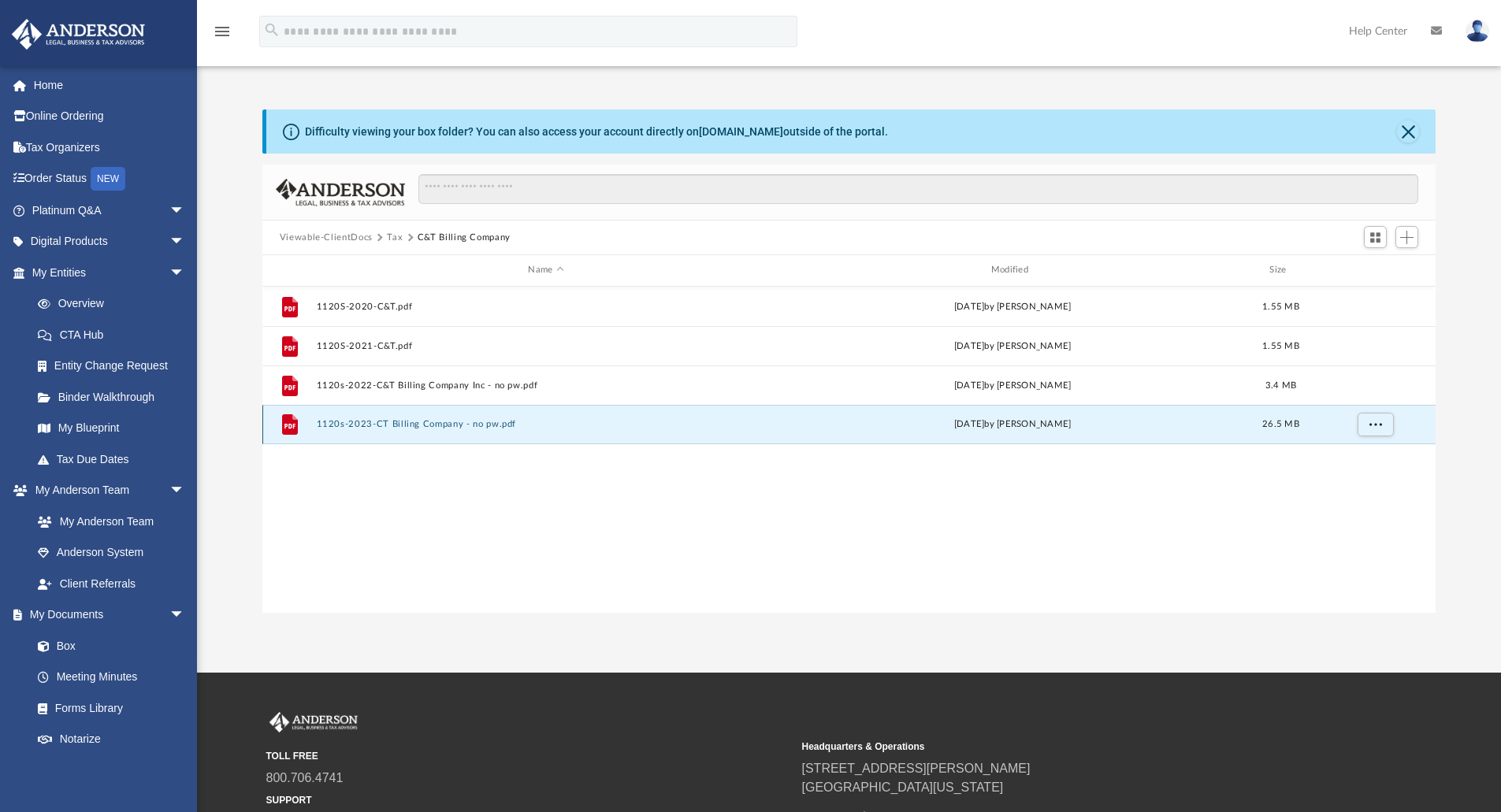
click at [413, 425] on button "1120s-2023-CT Billing Company - no pw.pdf" at bounding box center [545, 424] width 459 height 11
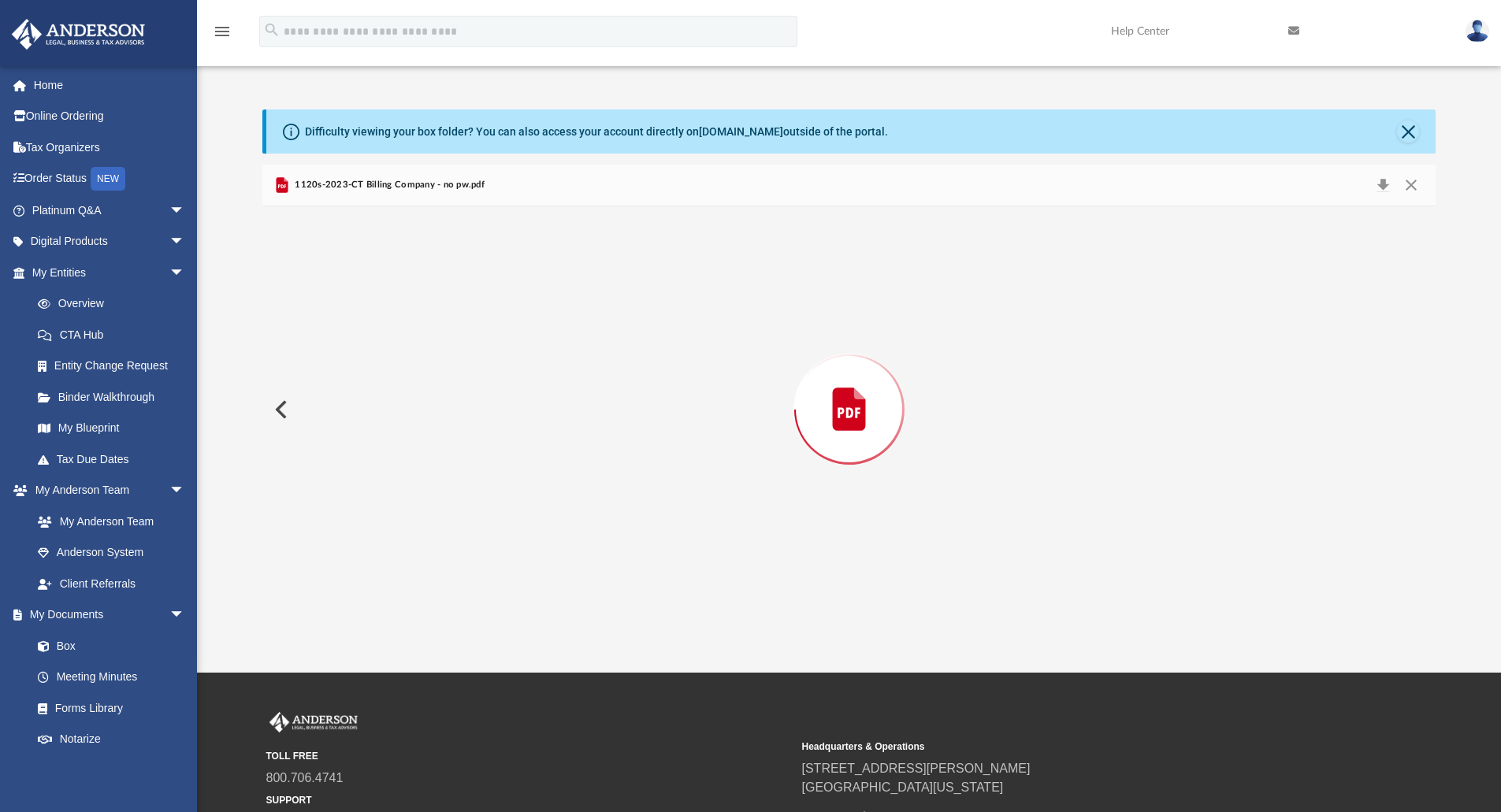
scroll to position [14885, 0]
